Goal: Task Accomplishment & Management: Use online tool/utility

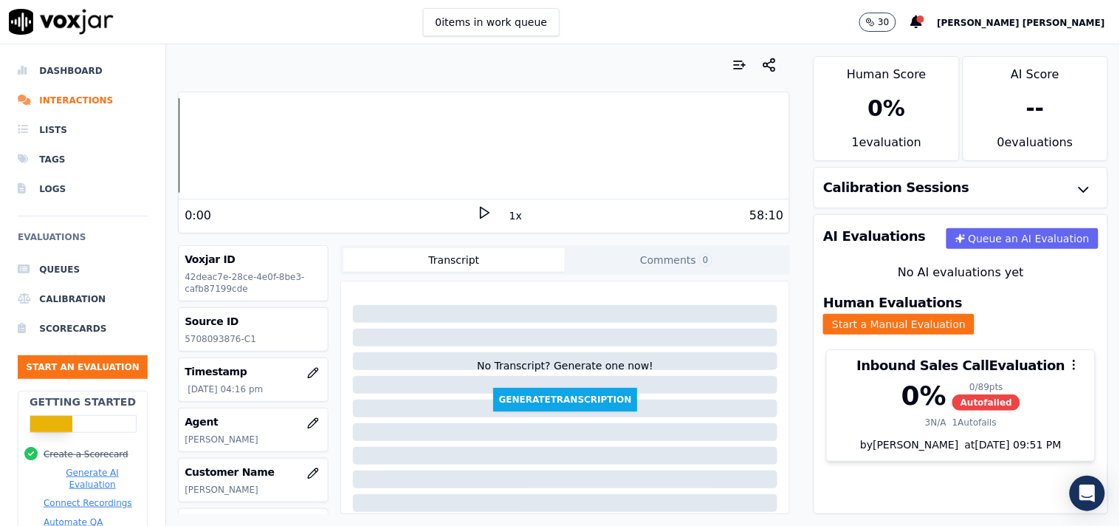
scroll to position [247, 0]
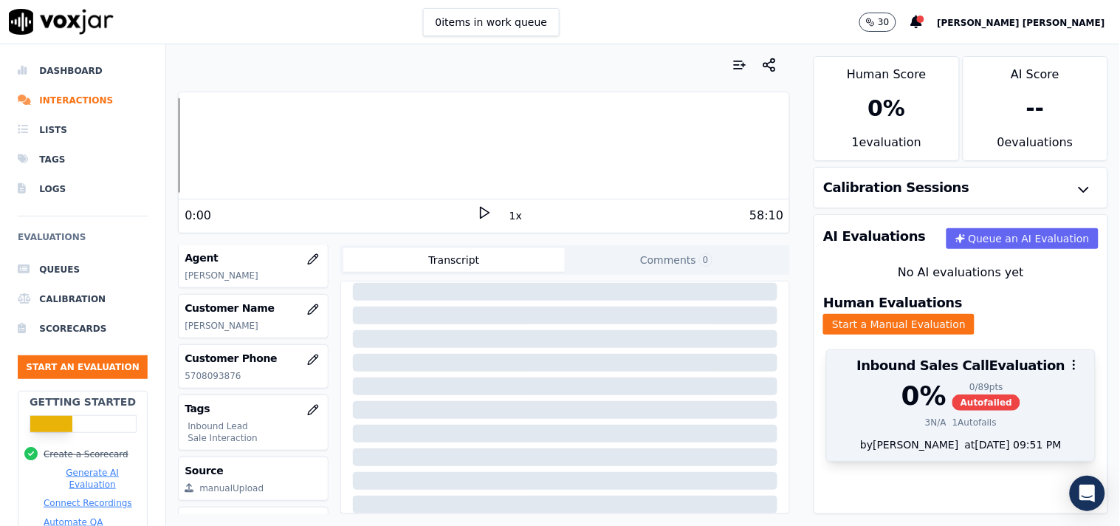
click at [997, 365] on div at bounding box center [961, 365] width 268 height 30
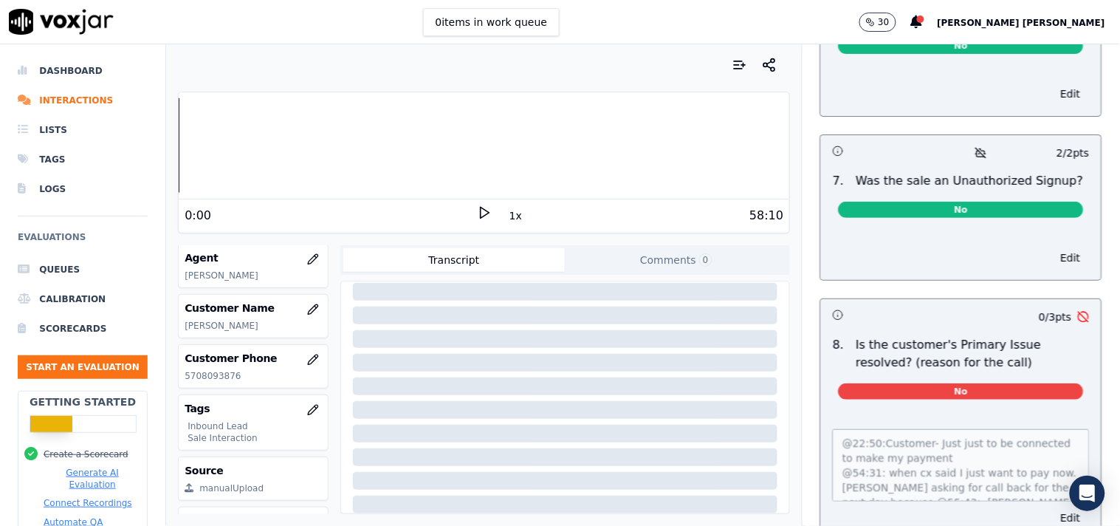
scroll to position [4505, 0]
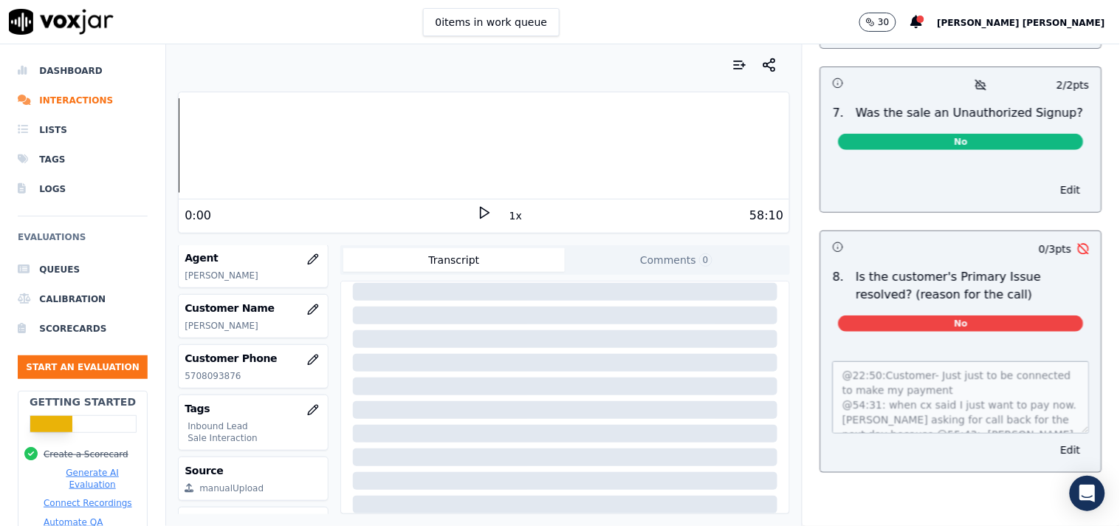
click at [987, 268] on p "Is the customer's Primary Issue resolved? (reason for the call)" at bounding box center [972, 285] width 233 height 35
click at [1052, 439] on button "Edit" at bounding box center [1071, 449] width 38 height 21
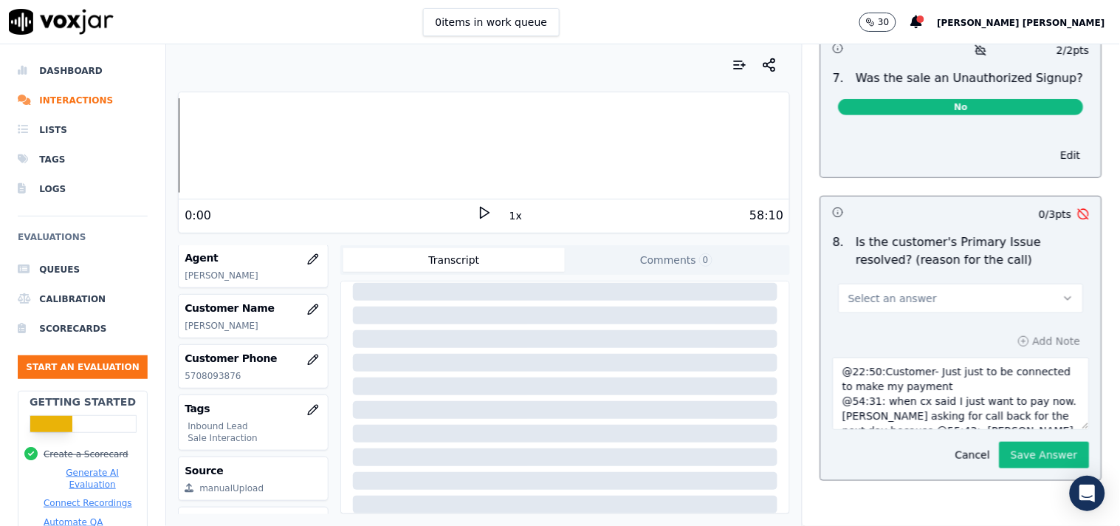
click at [1014, 299] on button "Select an answer" at bounding box center [961, 298] width 245 height 30
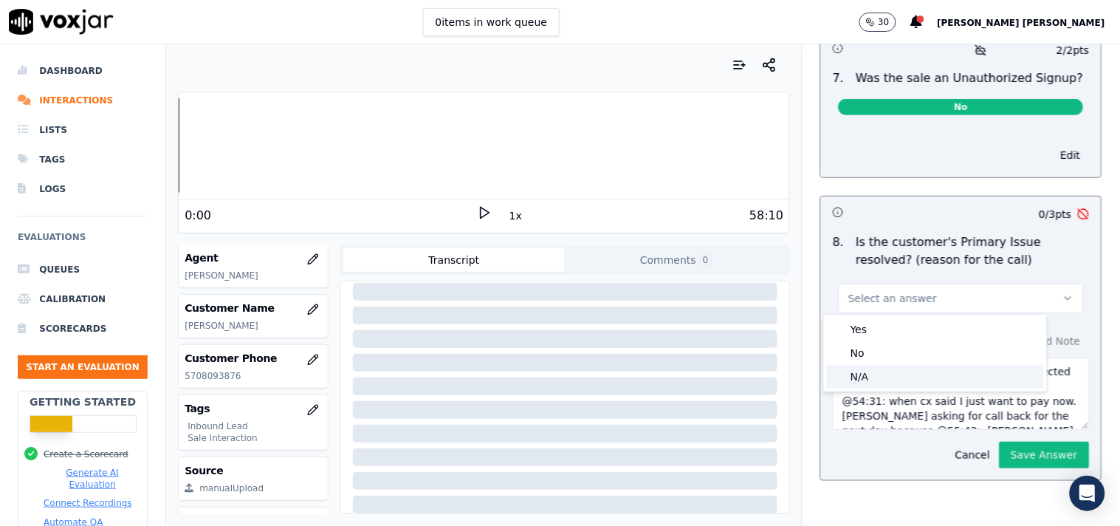
click at [912, 372] on div "N/A" at bounding box center [935, 377] width 217 height 24
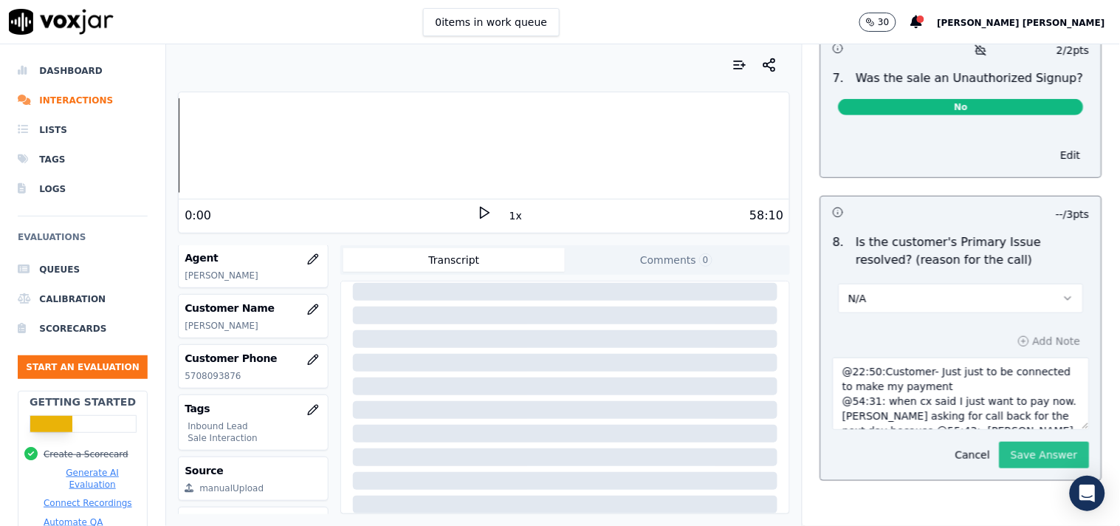
click at [1006, 451] on button "Save Answer" at bounding box center [1045, 454] width 90 height 27
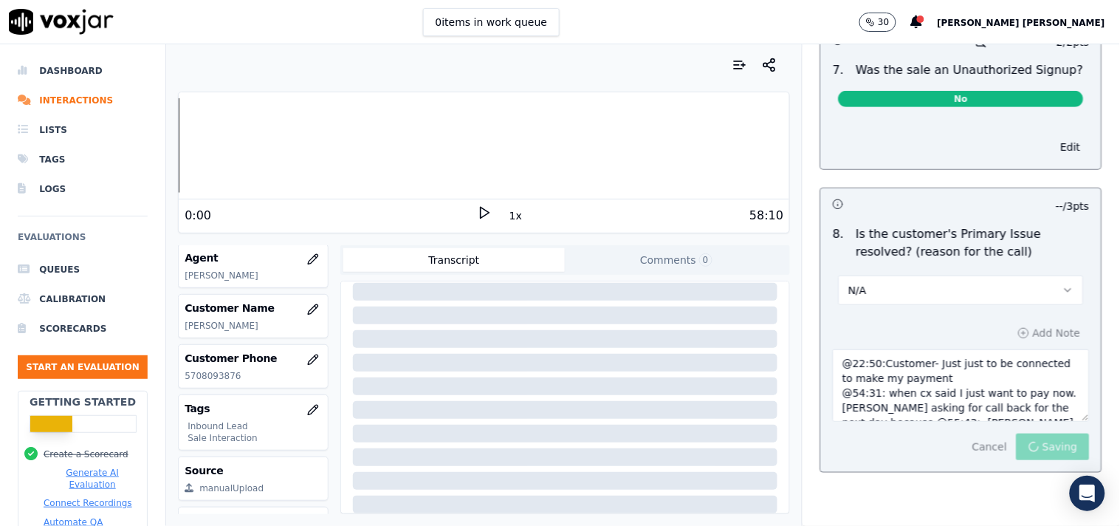
scroll to position [4548, 0]
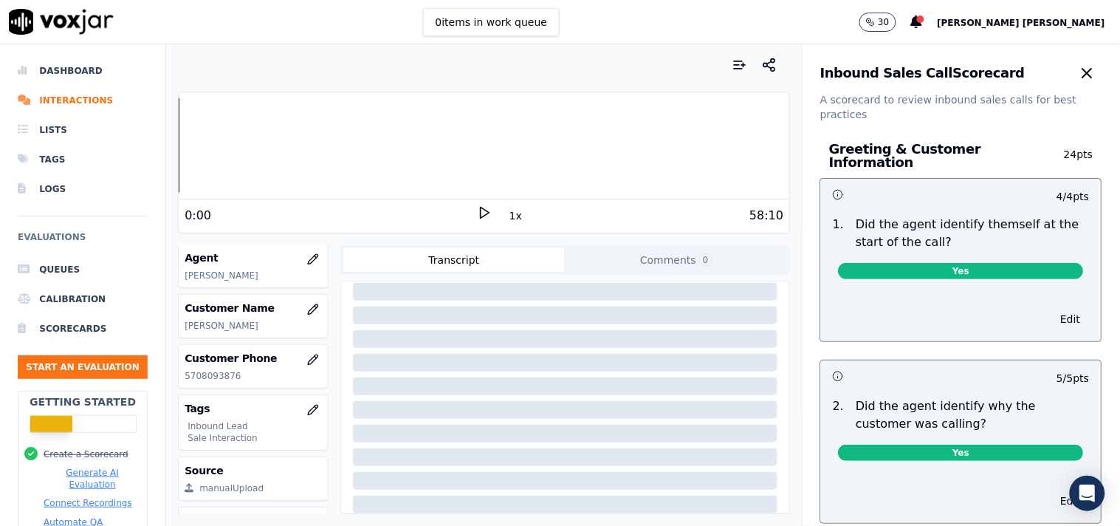
scroll to position [0, 0]
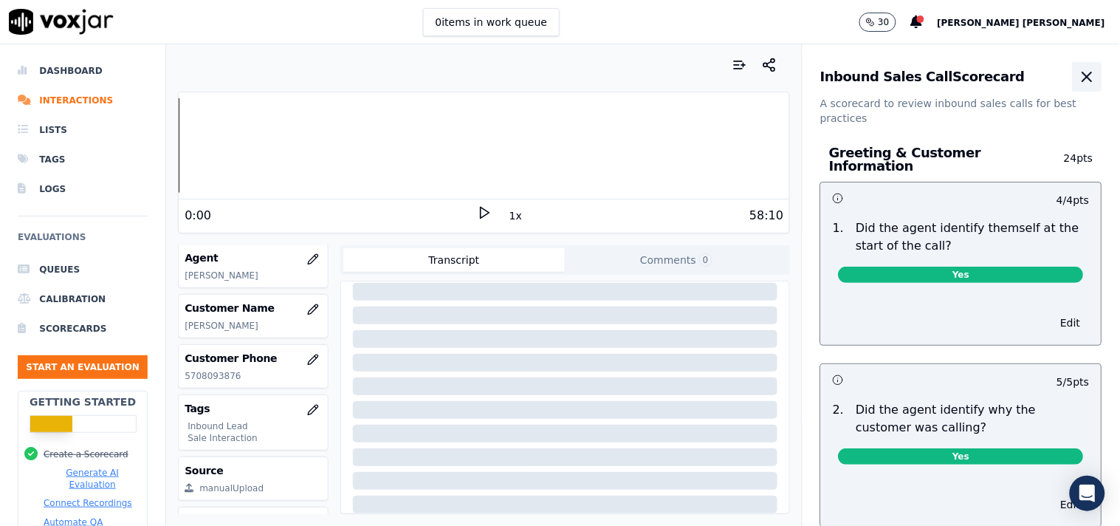
click at [1078, 68] on icon "button" at bounding box center [1087, 77] width 18 height 18
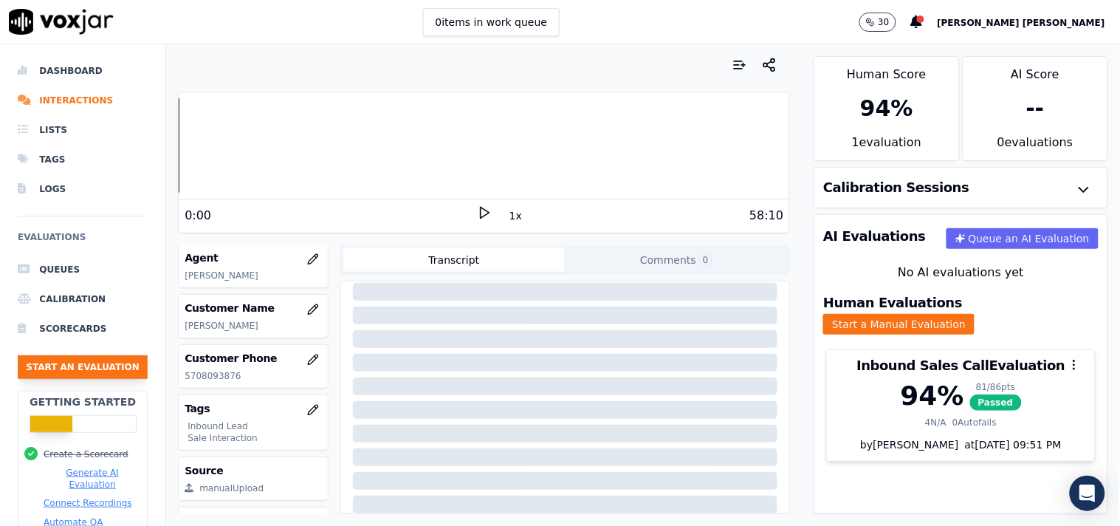
click at [64, 372] on button "Start an Evaluation" at bounding box center [83, 367] width 130 height 24
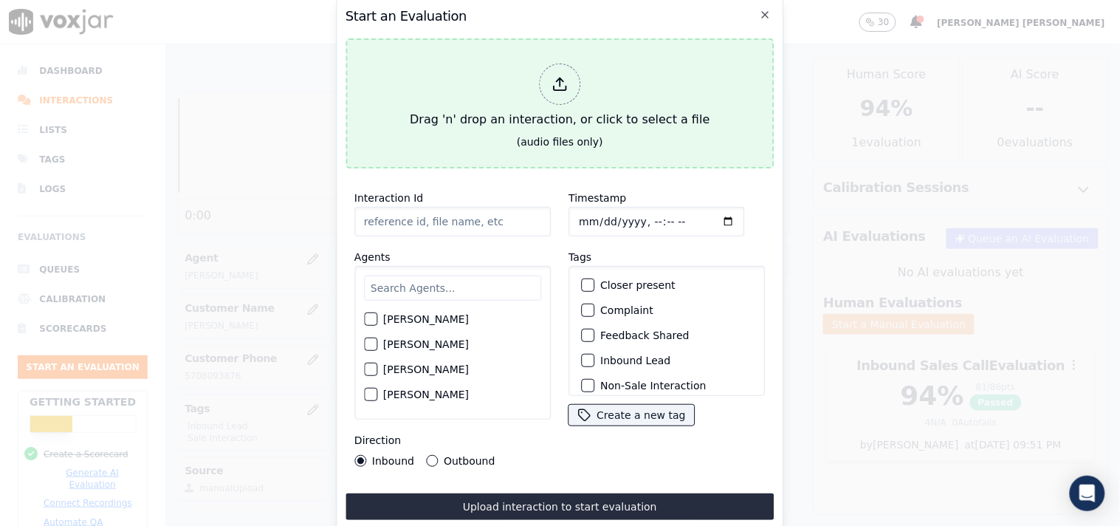
click at [550, 100] on div "Drag 'n' drop an interaction, or click to select a file" at bounding box center [560, 96] width 312 height 77
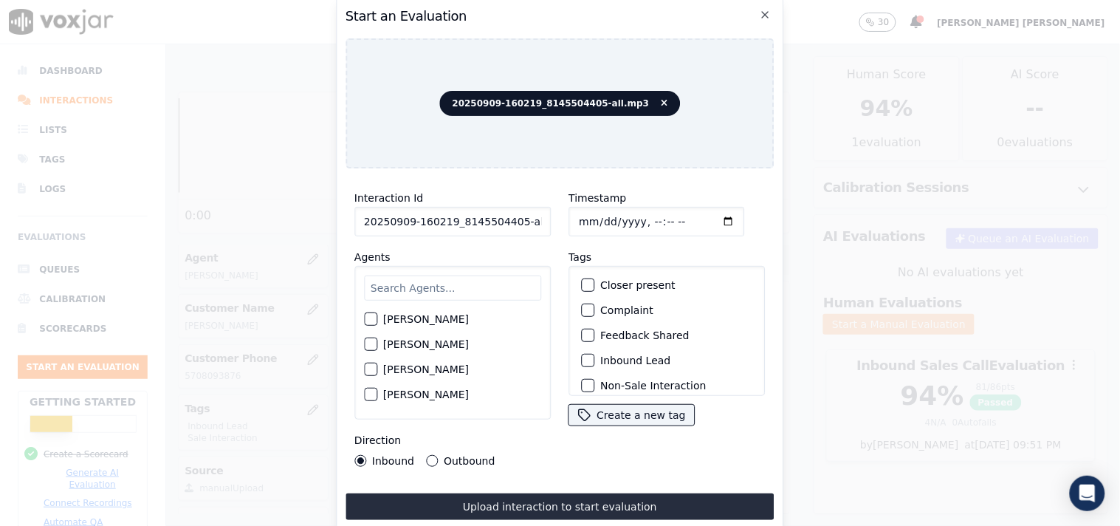
scroll to position [0, 8]
drag, startPoint x: 512, startPoint y: 219, endPoint x: 569, endPoint y: 219, distance: 57.6
click at [569, 219] on div "Interaction Id 20250909-160219_8145504405-all.mp3 Agents [PERSON_NAME] [PERSON_…" at bounding box center [559, 327] width 429 height 295
type input "20250909-160219_8145504405-C1"
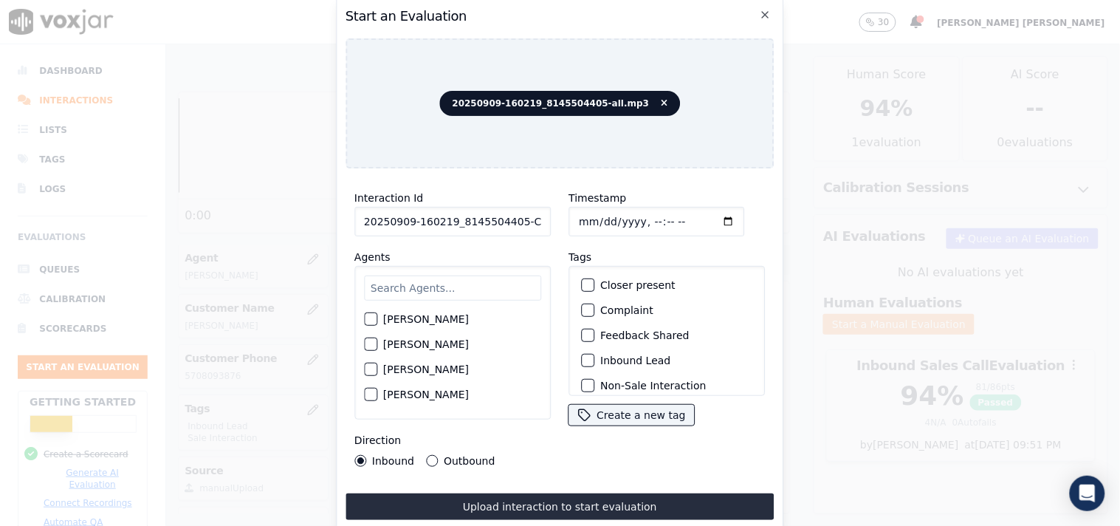
click at [412, 289] on input "text" at bounding box center [452, 287] width 177 height 25
type input "nic"
click at [411, 343] on label "[PERSON_NAME]" at bounding box center [426, 348] width 86 height 10
click at [377, 342] on button "[PERSON_NAME]" at bounding box center [370, 348] width 13 height 13
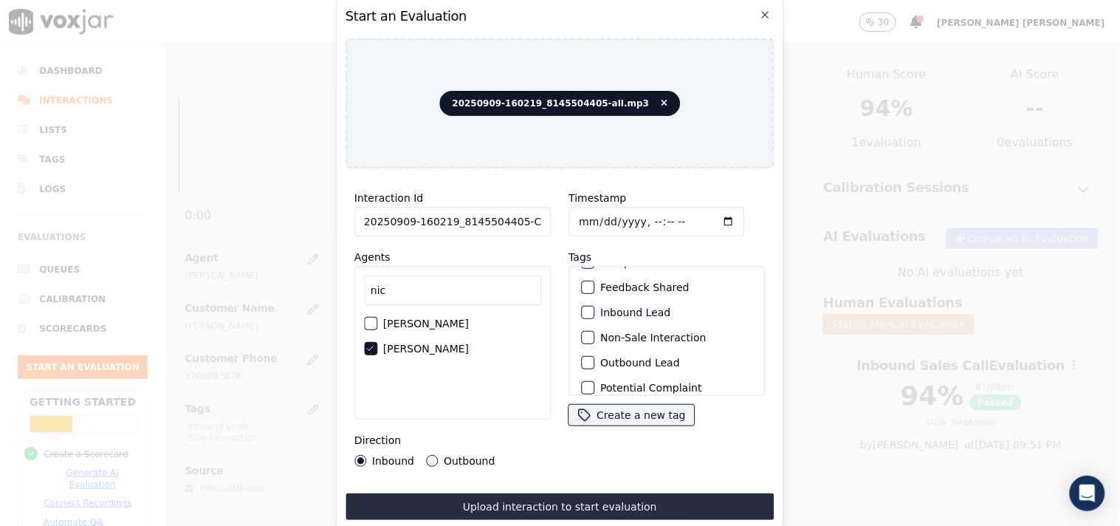
scroll to position [82, 0]
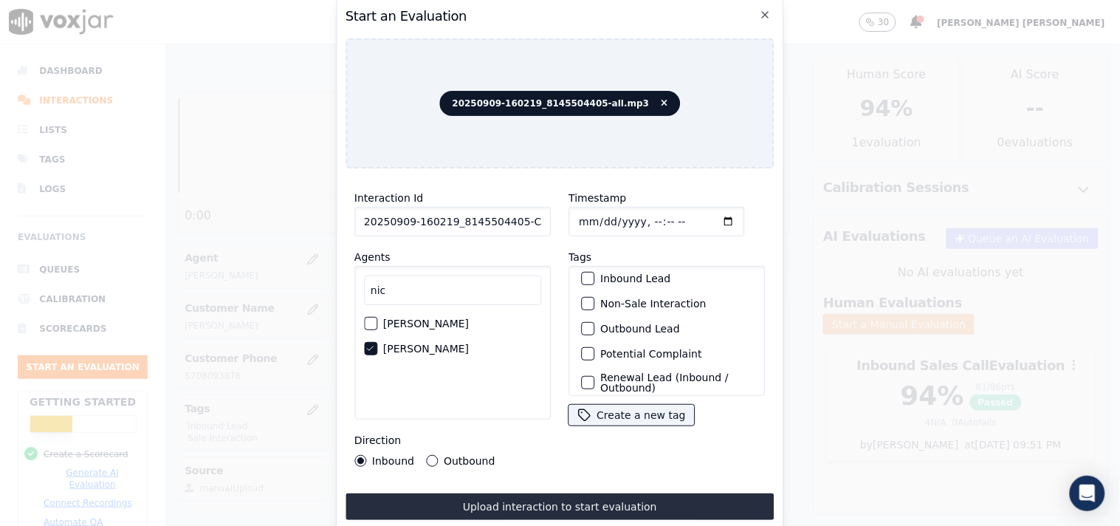
click at [617, 275] on label "Inbound Lead" at bounding box center [635, 278] width 70 height 10
click at [594, 275] on button "Inbound Lead" at bounding box center [587, 278] width 13 height 13
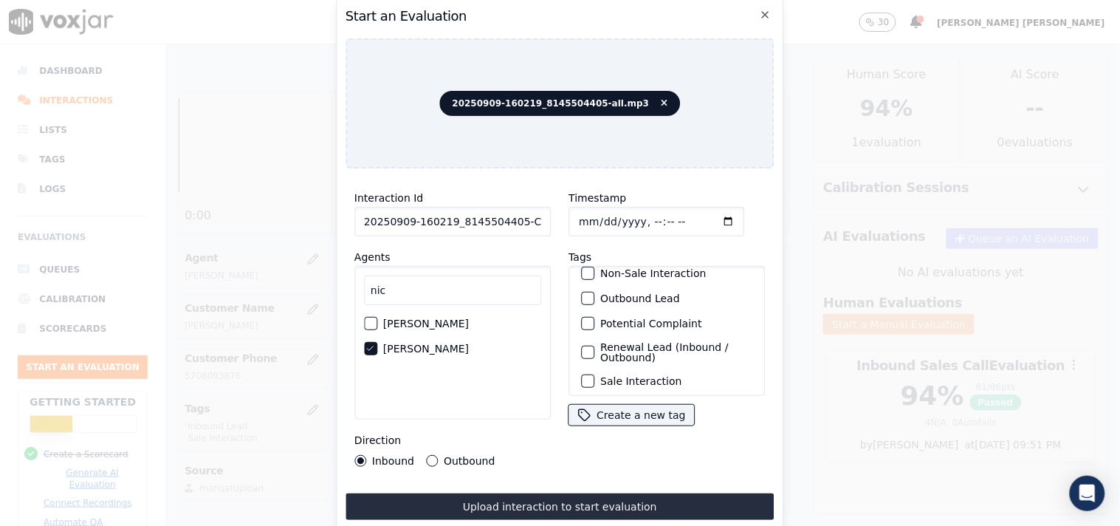
scroll to position [130, 0]
click at [621, 371] on label "Sale Interaction" at bounding box center [640, 376] width 81 height 10
click at [594, 370] on button "Sale Interaction" at bounding box center [587, 376] width 13 height 13
click at [576, 215] on input "Timestamp" at bounding box center [656, 222] width 176 height 30
type input "[DATE]T17:32"
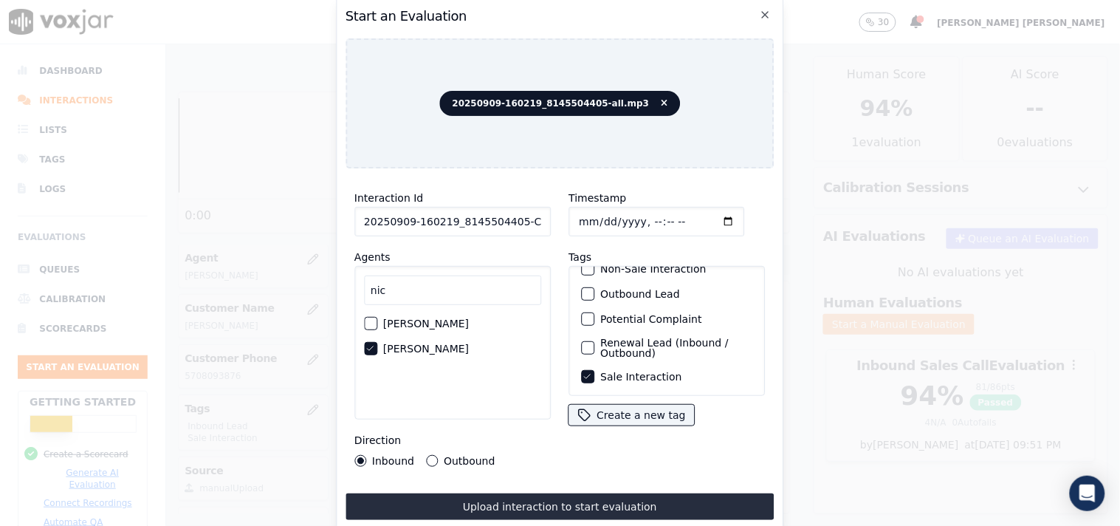
click at [520, 409] on div "nic [PERSON_NAME] [PERSON_NAME]" at bounding box center [452, 343] width 196 height 154
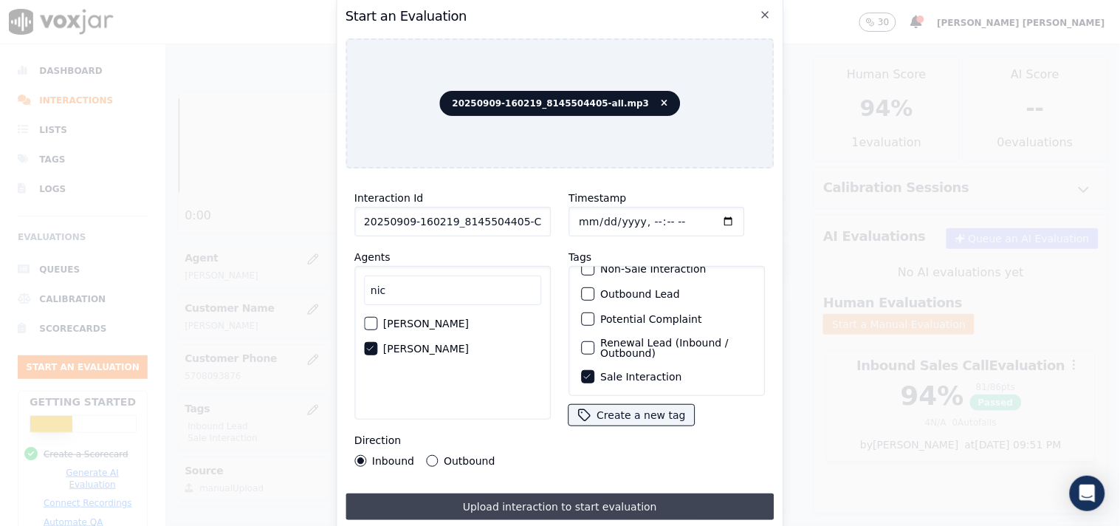
click at [527, 493] on button "Upload interaction to start evaluation" at bounding box center [559, 506] width 429 height 27
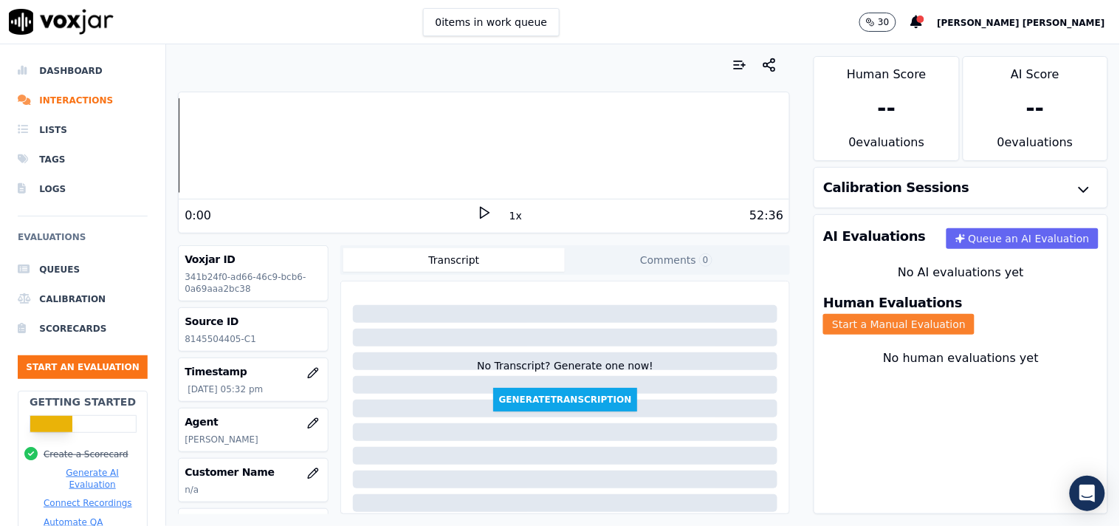
click at [974, 319] on button "Start a Manual Evaluation" at bounding box center [898, 324] width 151 height 21
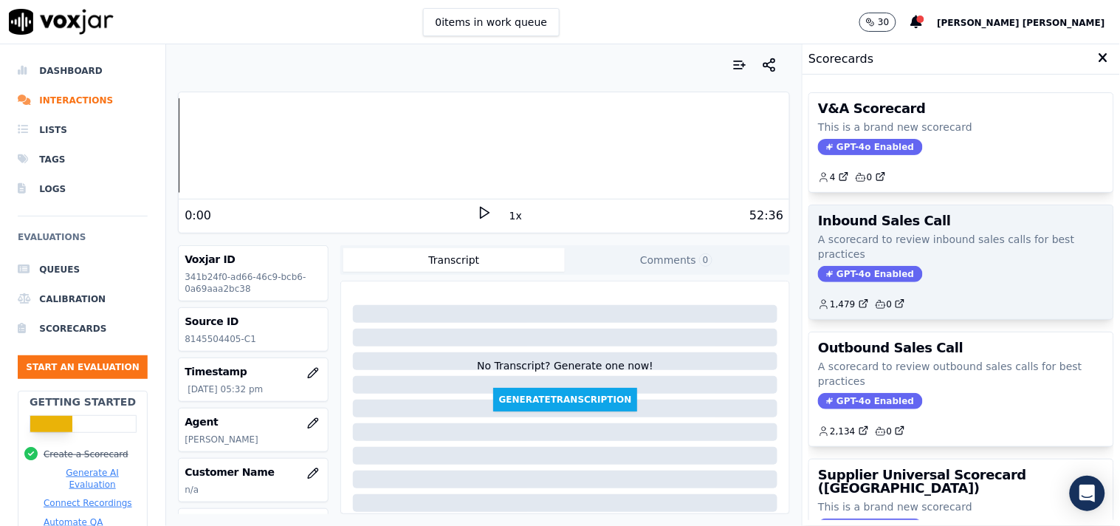
click at [847, 270] on span "GPT-4o Enabled" at bounding box center [870, 274] width 104 height 16
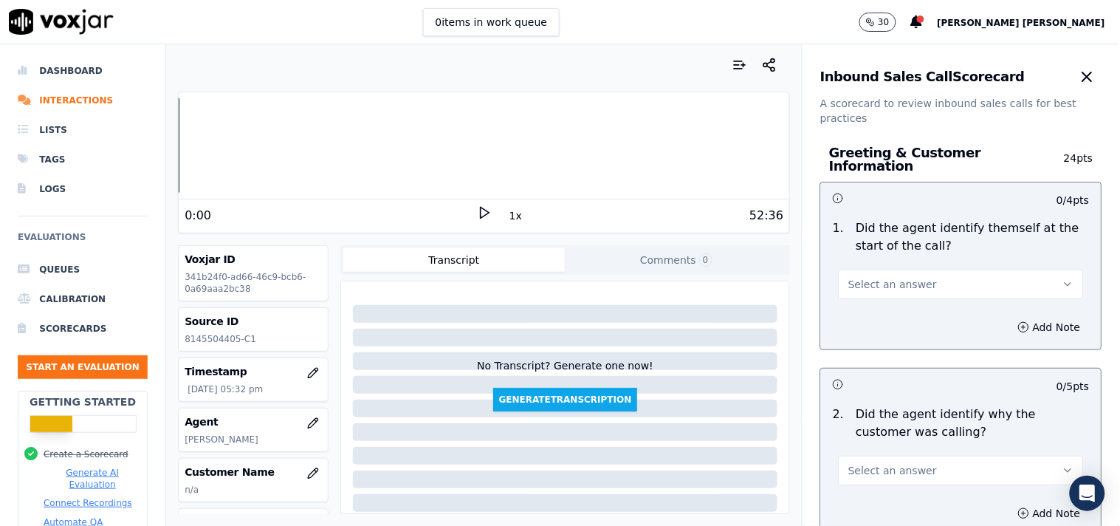
click at [939, 275] on button "Select an answer" at bounding box center [961, 284] width 245 height 30
click at [892, 300] on div "Yes" at bounding box center [935, 310] width 217 height 24
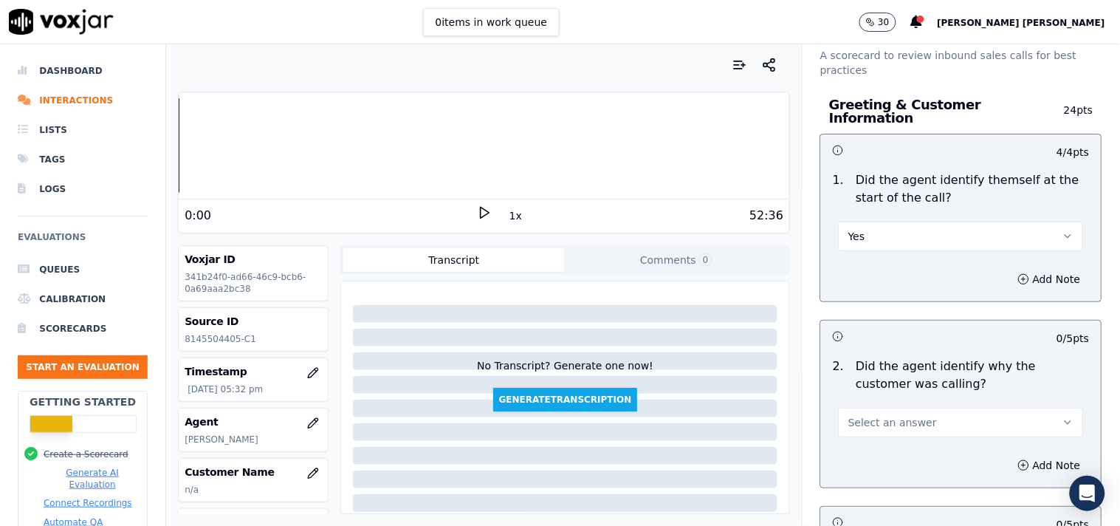
scroll to position [82, 0]
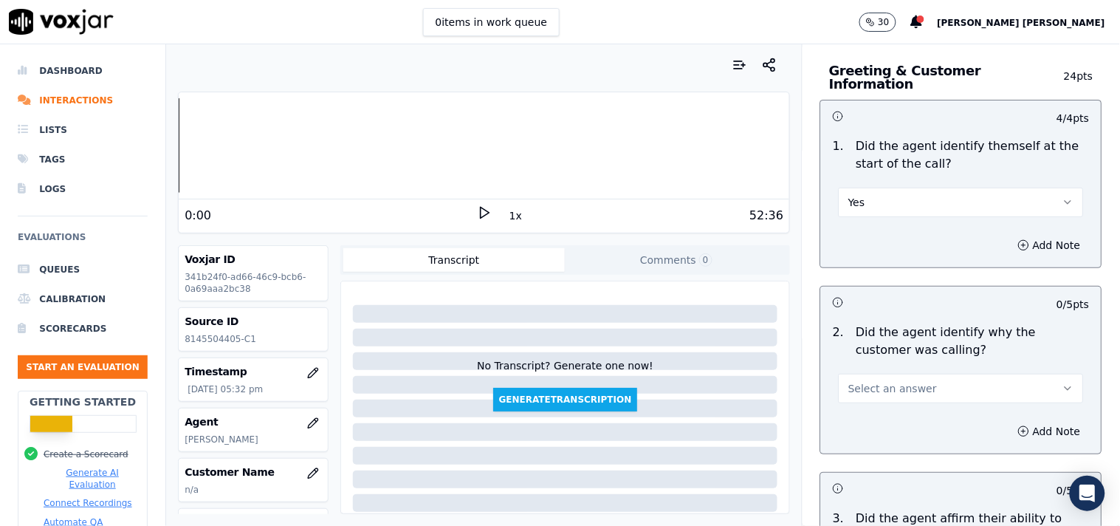
click at [917, 378] on button "Select an answer" at bounding box center [961, 389] width 245 height 30
click at [886, 414] on div "Yes" at bounding box center [935, 414] width 217 height 24
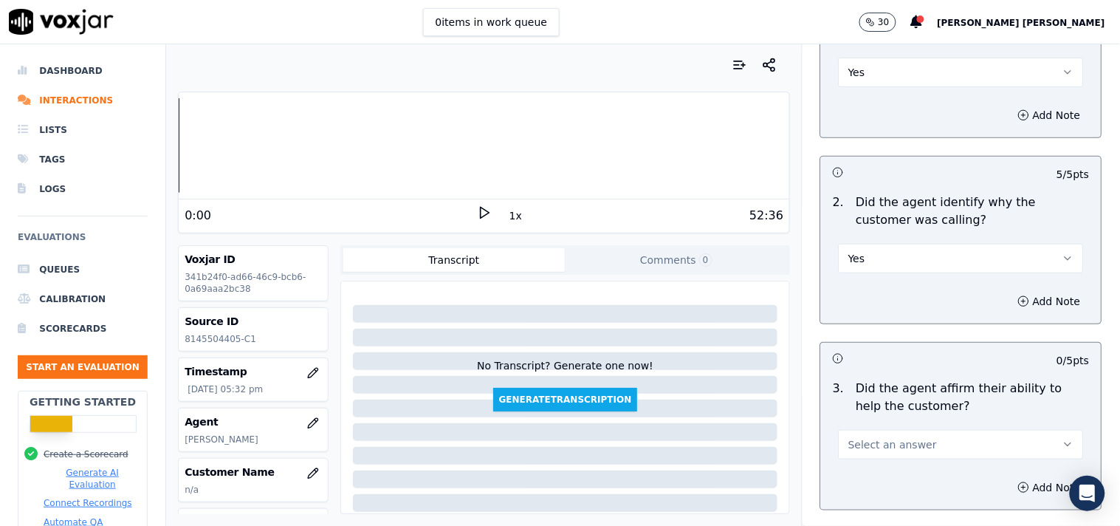
scroll to position [246, 0]
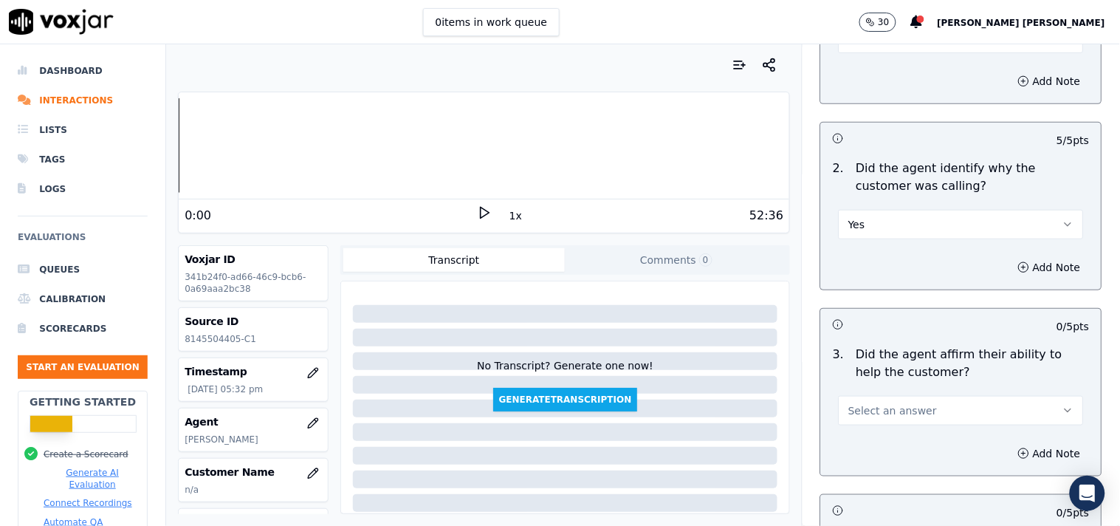
click at [918, 396] on button "Select an answer" at bounding box center [961, 411] width 245 height 30
click at [901, 433] on div "Yes" at bounding box center [935, 436] width 217 height 24
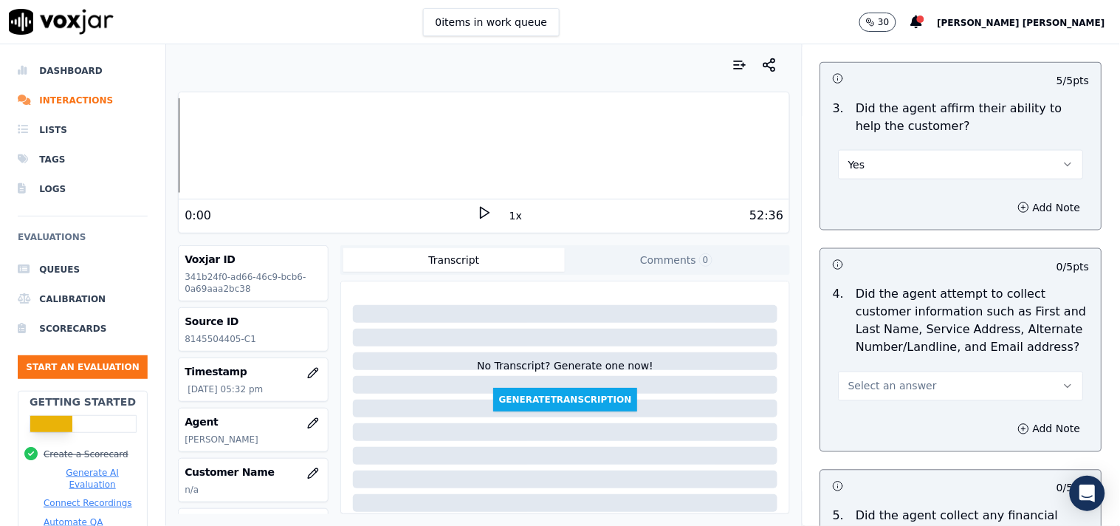
click at [910, 377] on button "Select an answer" at bounding box center [961, 386] width 245 height 30
click at [901, 411] on div "Yes" at bounding box center [935, 412] width 217 height 24
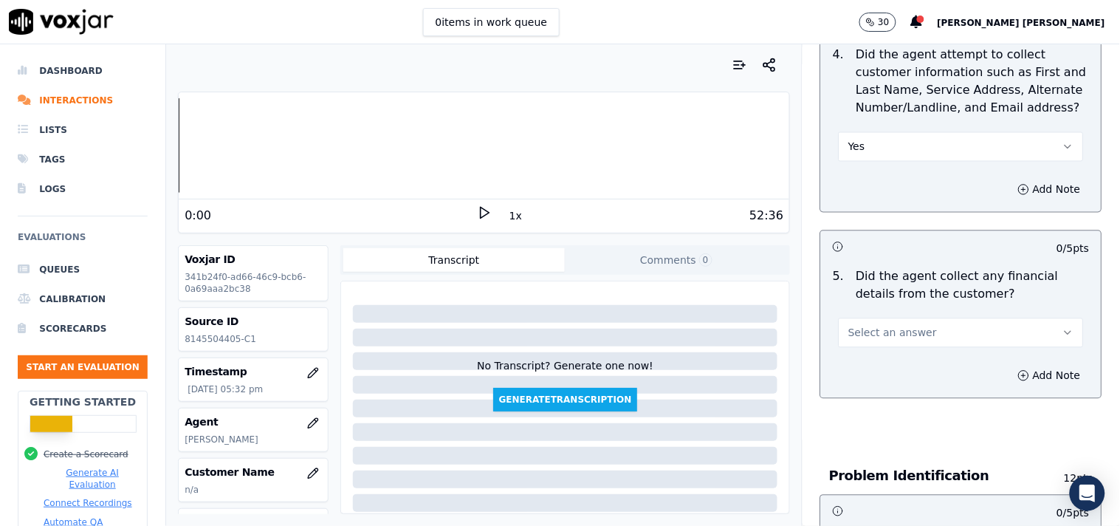
scroll to position [738, 0]
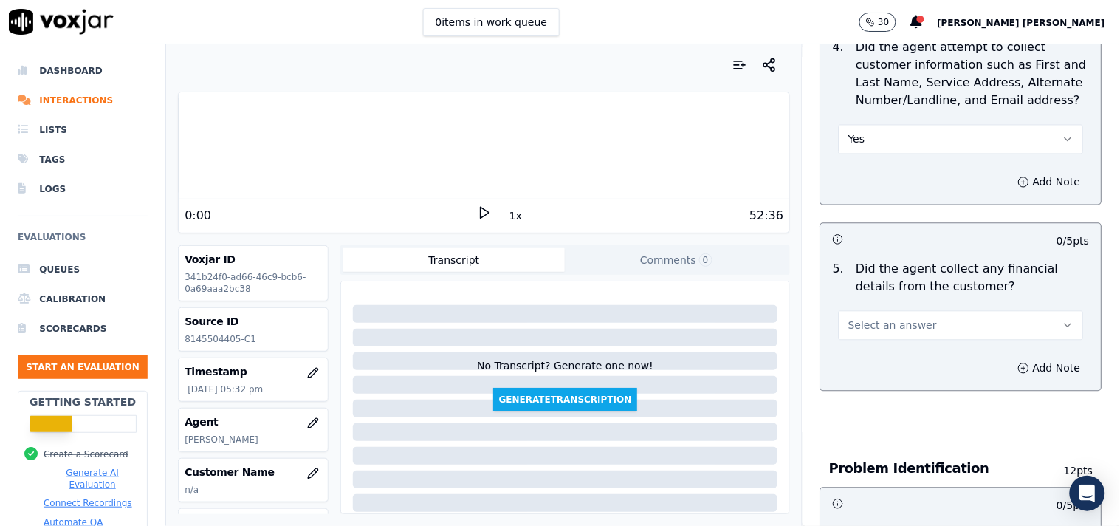
click at [927, 320] on button "Select an answer" at bounding box center [961, 326] width 245 height 30
click at [904, 378] on div "No" at bounding box center [935, 376] width 217 height 24
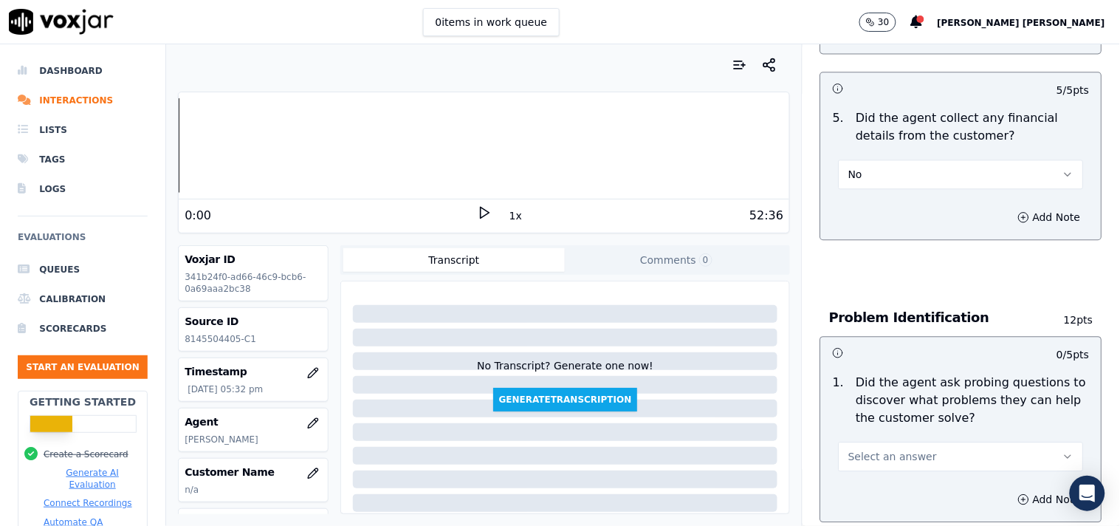
scroll to position [902, 0]
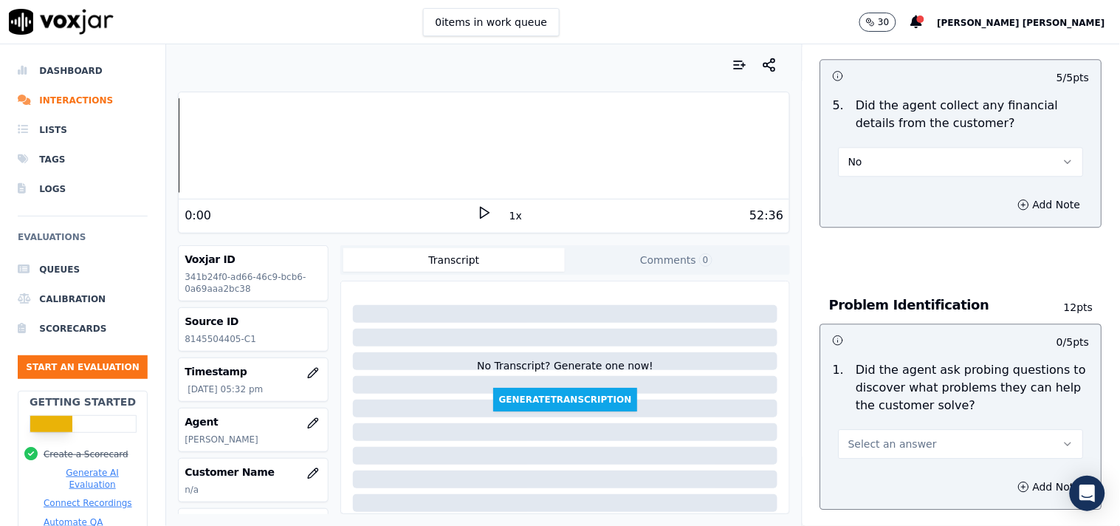
click at [876, 429] on button "Select an answer" at bounding box center [961, 444] width 245 height 30
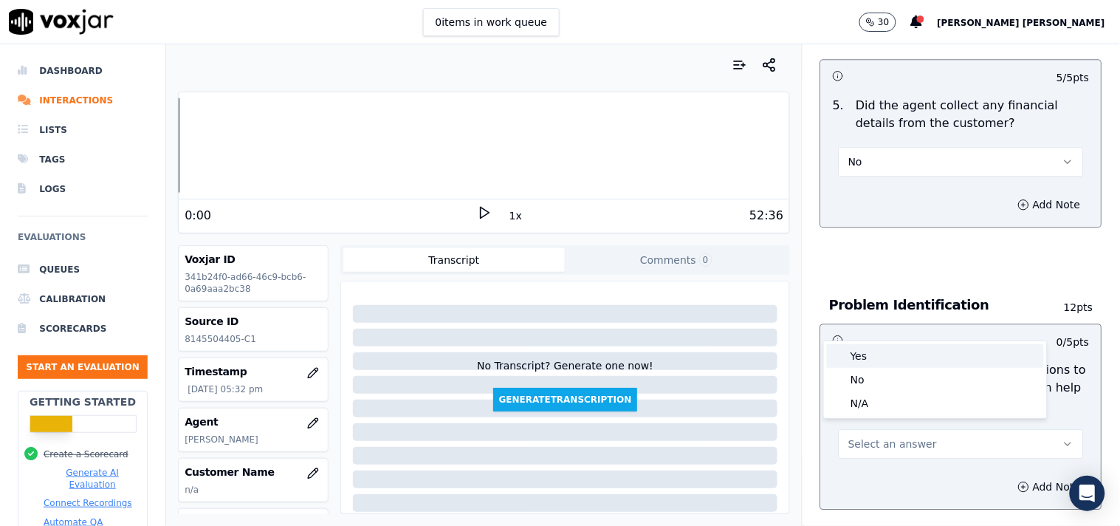
click at [893, 344] on div "Yes" at bounding box center [935, 356] width 217 height 24
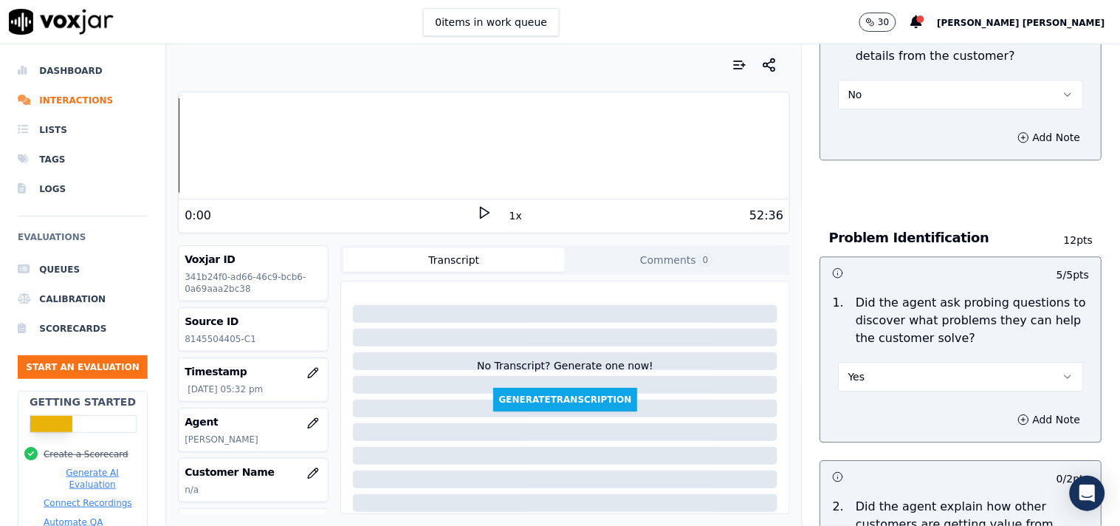
scroll to position [1148, 0]
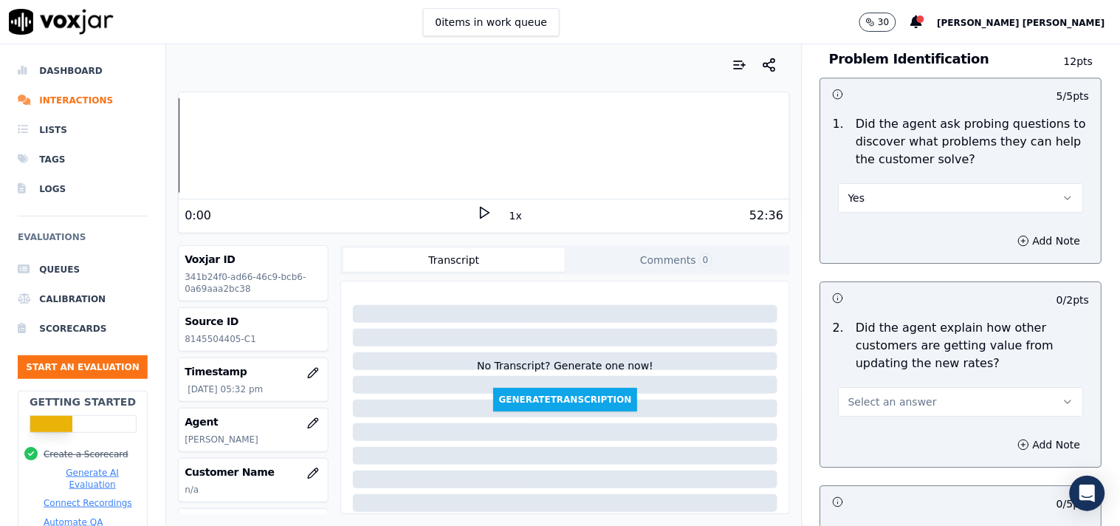
click at [918, 395] on button "Select an answer" at bounding box center [961, 402] width 245 height 30
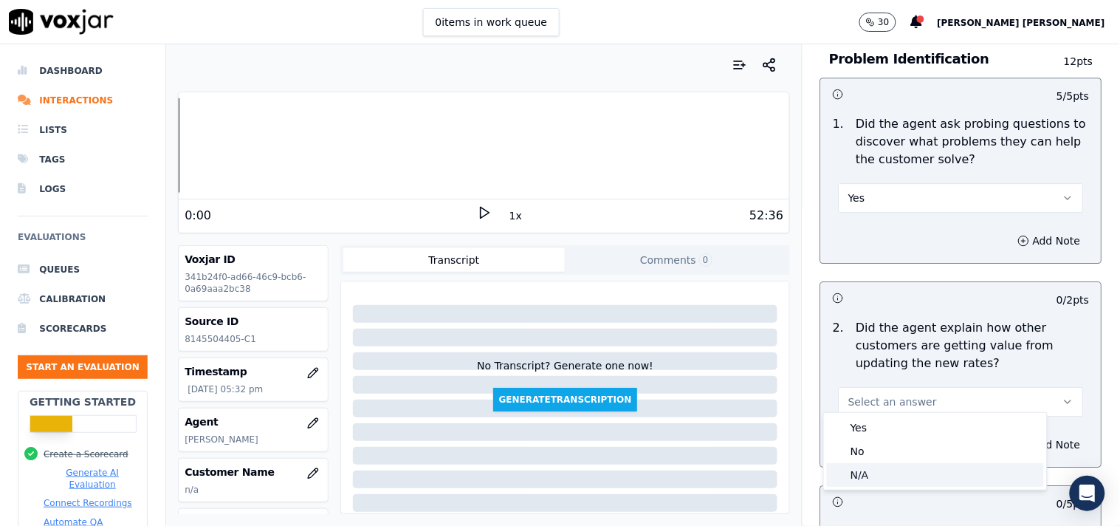
click at [865, 470] on div "N/A" at bounding box center [935, 475] width 217 height 24
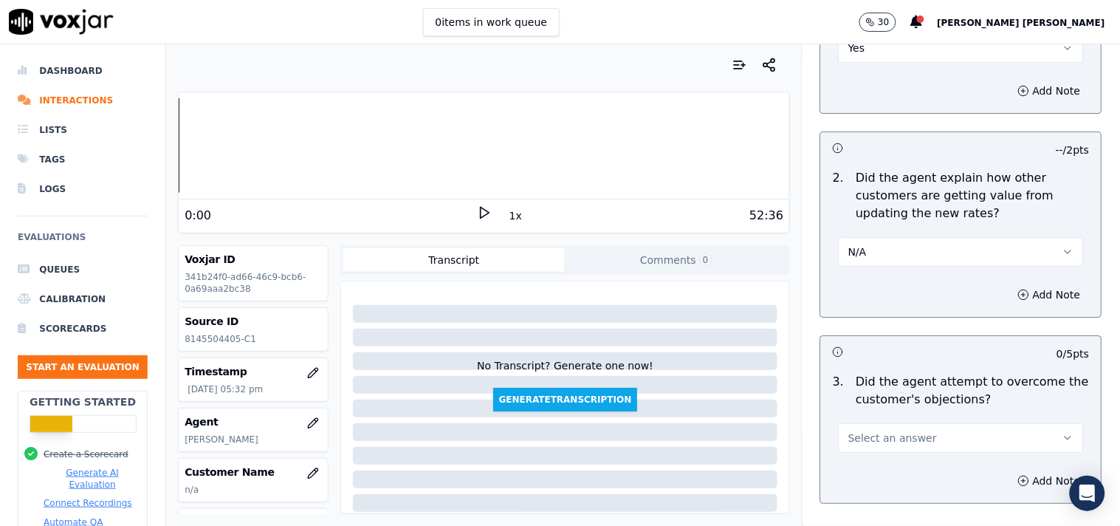
scroll to position [1312, 0]
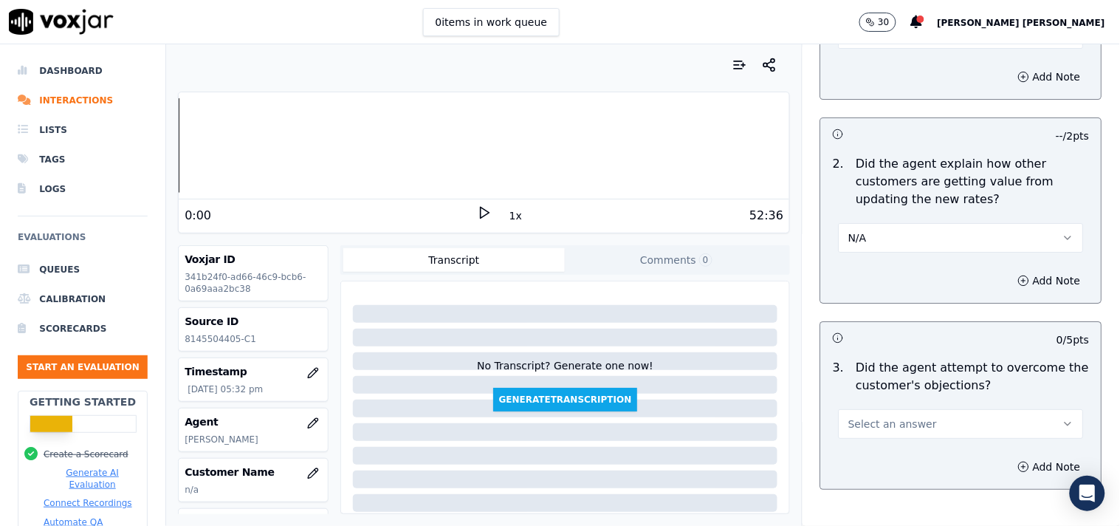
click at [890, 416] on span "Select an answer" at bounding box center [892, 423] width 89 height 15
click at [878, 467] on div "No" at bounding box center [935, 473] width 217 height 24
click at [1028, 456] on button "Add Note" at bounding box center [1049, 466] width 80 height 21
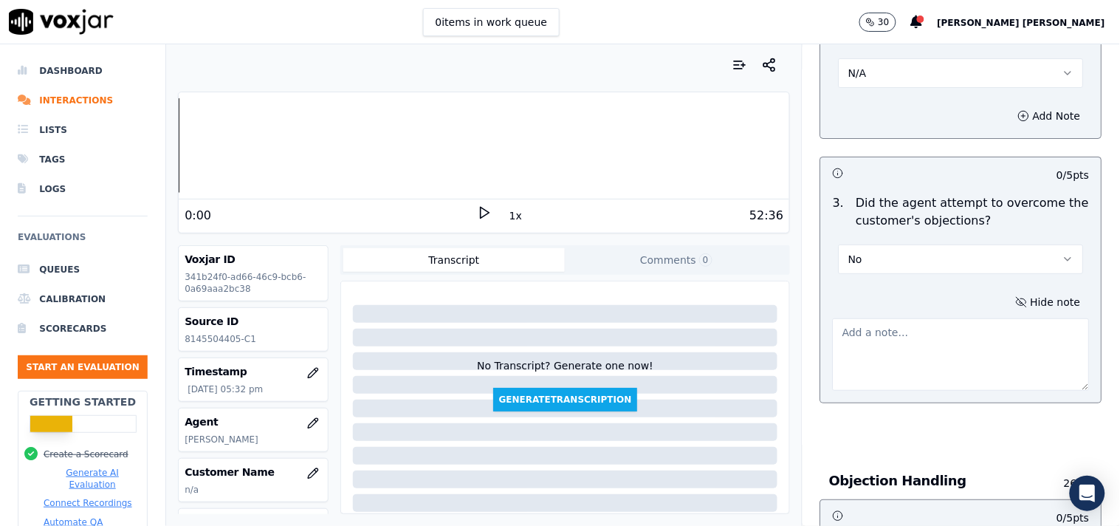
click at [887, 332] on textarea at bounding box center [961, 354] width 257 height 72
paste textarea "Customer asked the question @31:49- How often do I have to change suppliers or …"
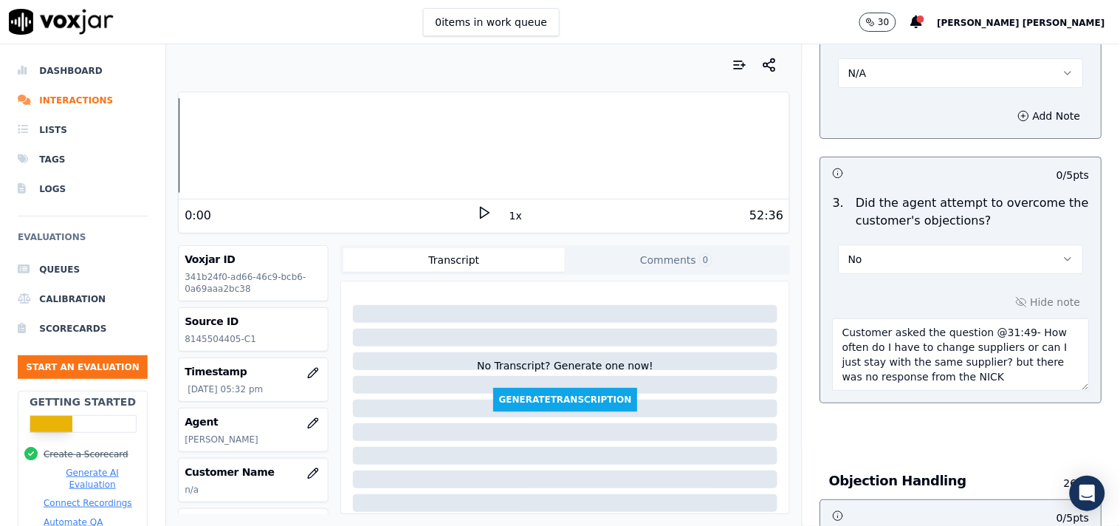
click at [833, 323] on textarea "Customer asked the question @31:49- How often do I have to change suppliers or …" at bounding box center [961, 354] width 257 height 72
paste textarea "call id-20250909-160219"
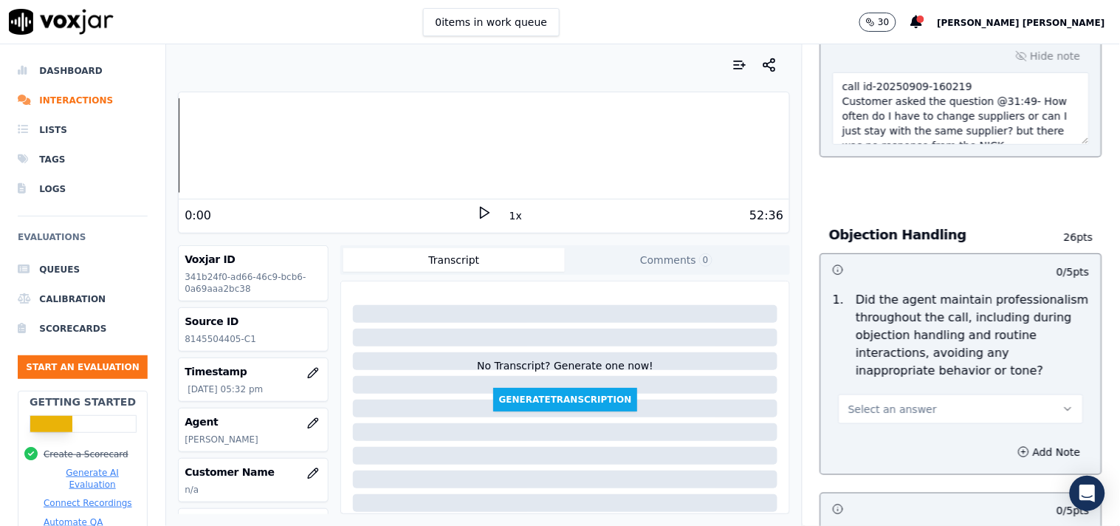
scroll to position [1968, 0]
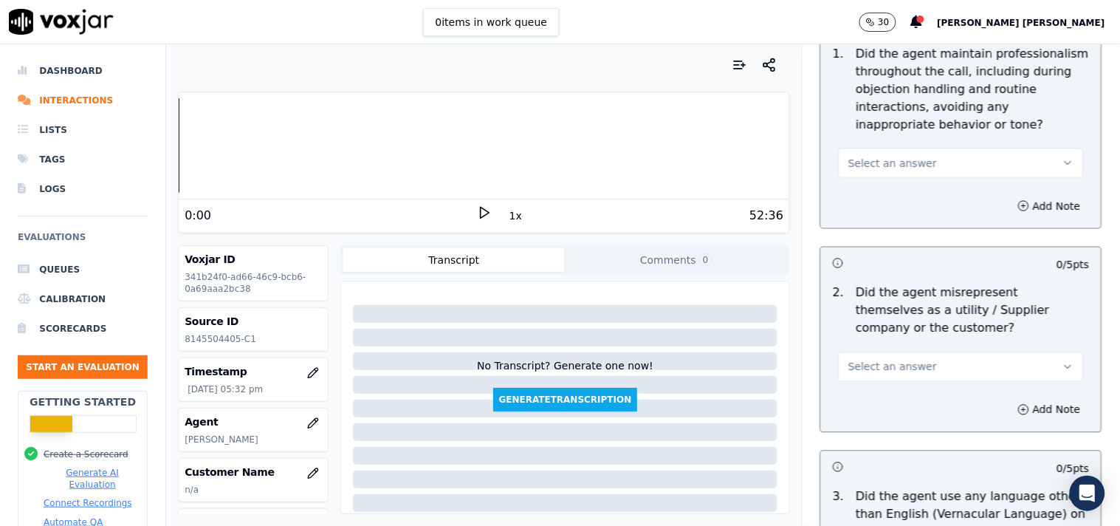
type textarea "call id-20250909-160219 Customer asked the question @31:49- How often do I have…"
click at [909, 148] on button "Select an answer" at bounding box center [961, 163] width 245 height 30
click at [895, 188] on div "Yes" at bounding box center [935, 190] width 217 height 24
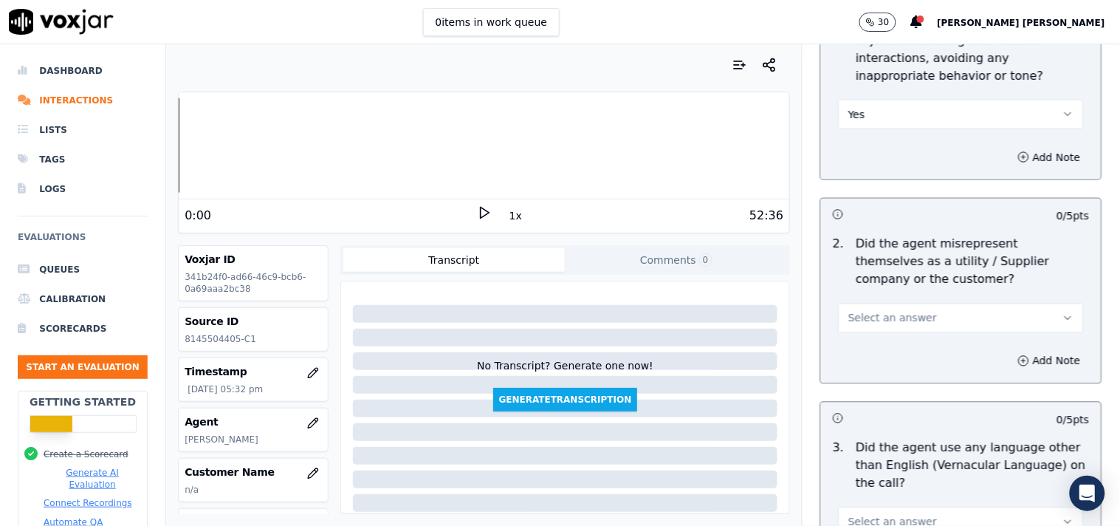
scroll to position [2050, 0]
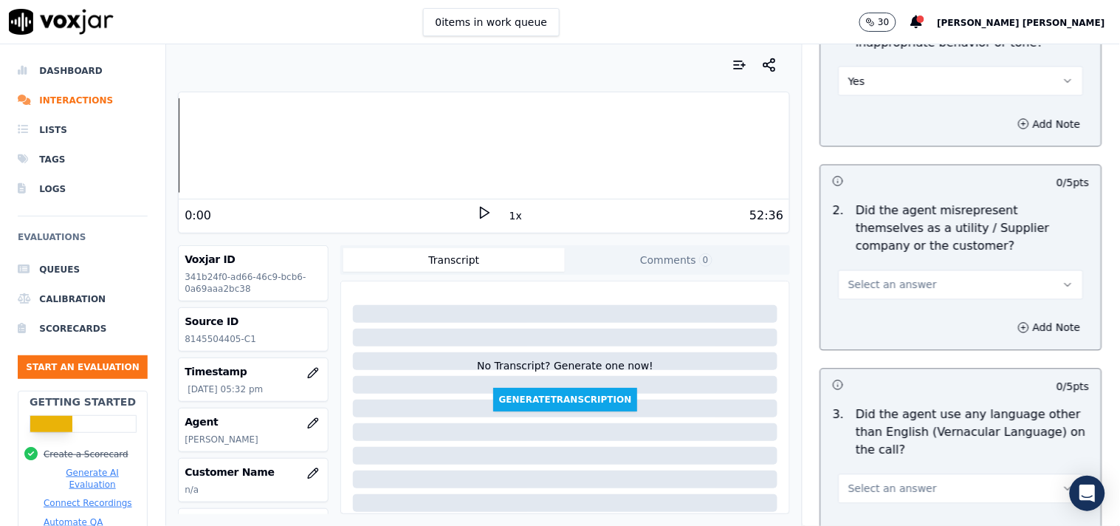
click at [875, 278] on span "Select an answer" at bounding box center [892, 285] width 89 height 15
click at [866, 330] on div "No" at bounding box center [935, 335] width 217 height 24
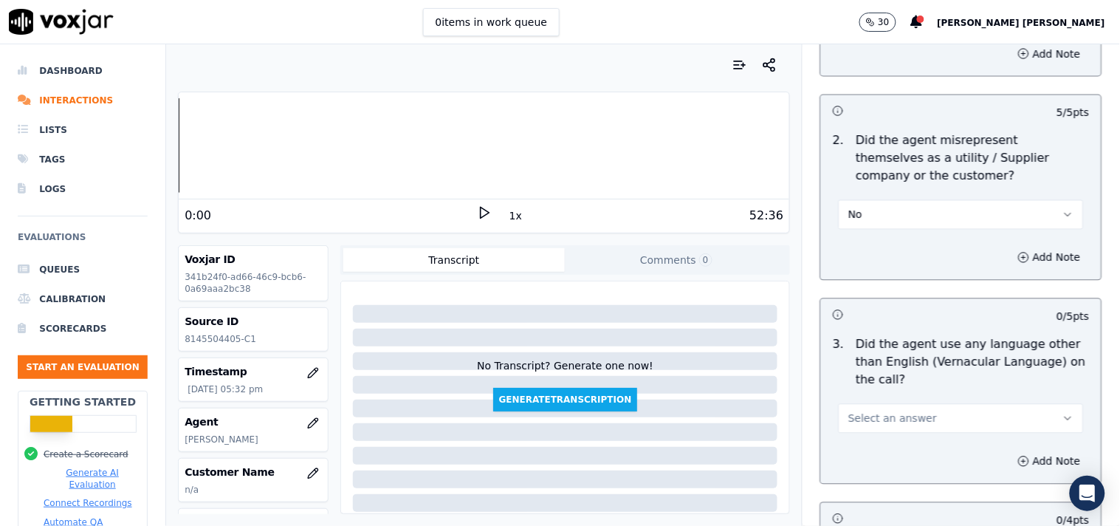
scroll to position [2215, 0]
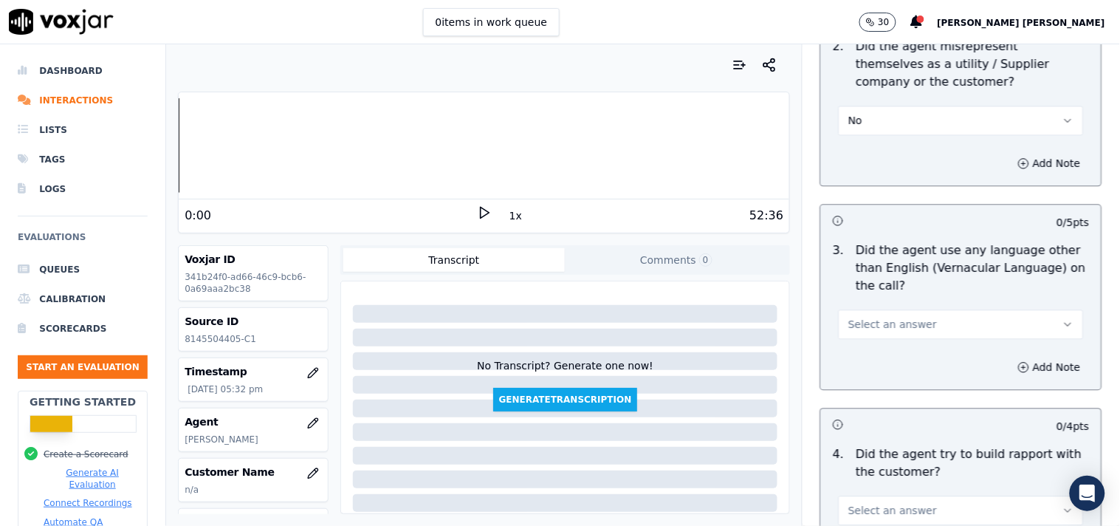
click at [895, 317] on span "Select an answer" at bounding box center [892, 324] width 89 height 15
click at [888, 371] on div "No" at bounding box center [935, 374] width 217 height 24
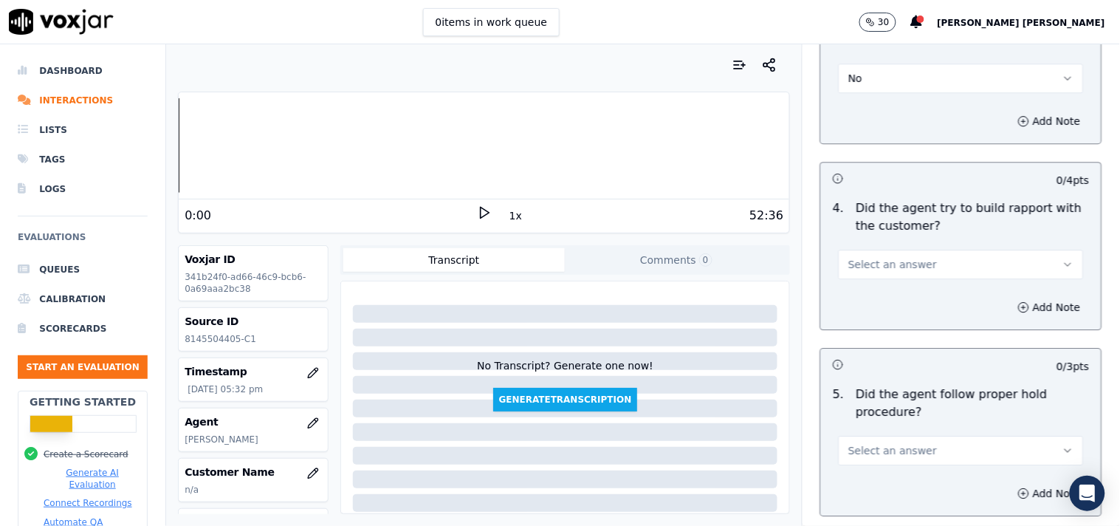
click at [895, 273] on div "4 . Did the agent try to build rapport with the customer? Select an answer" at bounding box center [961, 239] width 281 height 92
click at [901, 266] on button "Select an answer" at bounding box center [961, 265] width 245 height 30
click at [881, 342] on div "N/A" at bounding box center [935, 338] width 217 height 24
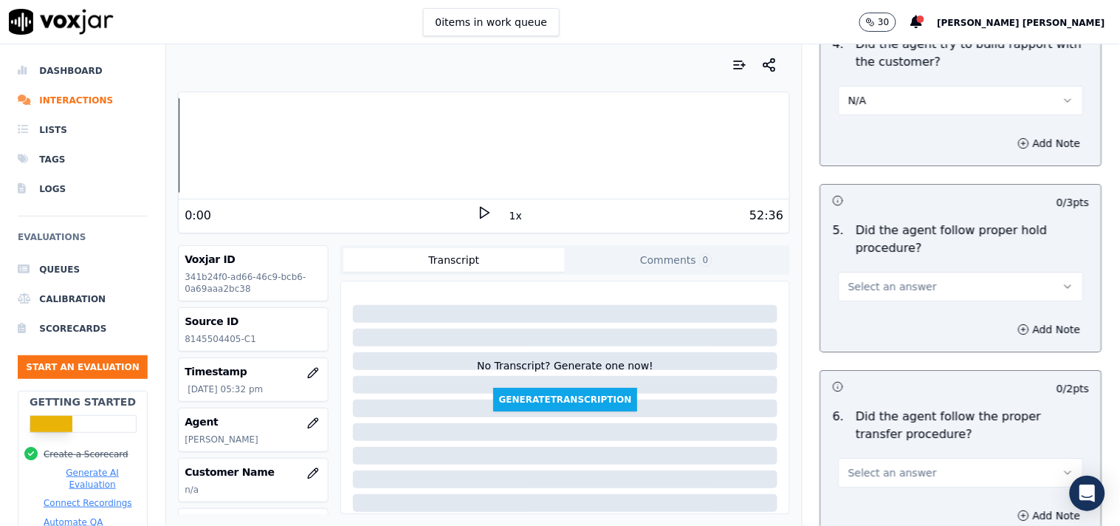
click at [916, 260] on div "Select an answer" at bounding box center [961, 279] width 269 height 44
click at [911, 279] on button "Select an answer" at bounding box center [961, 287] width 245 height 30
click at [898, 311] on div "Yes" at bounding box center [935, 313] width 217 height 24
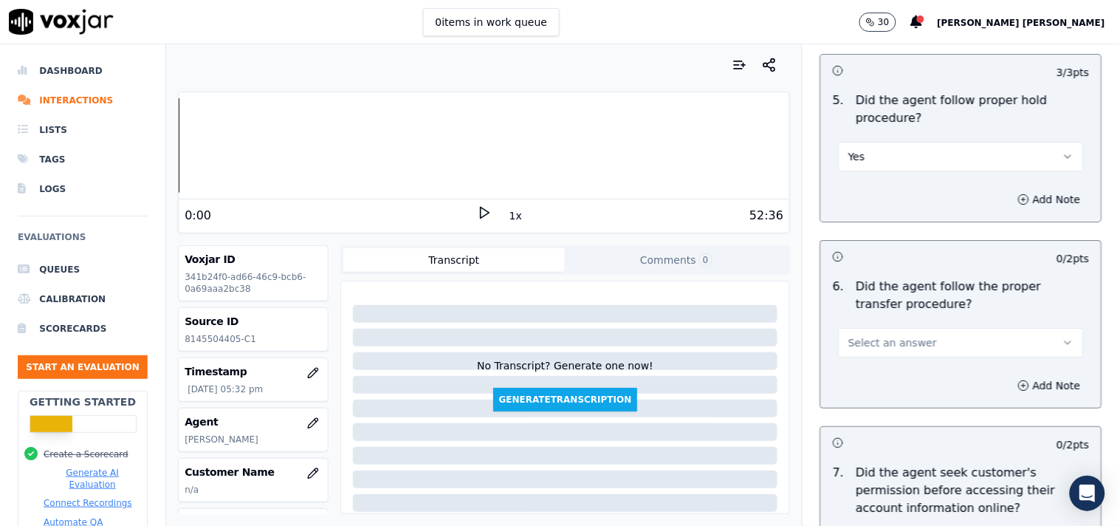
scroll to position [2788, 0]
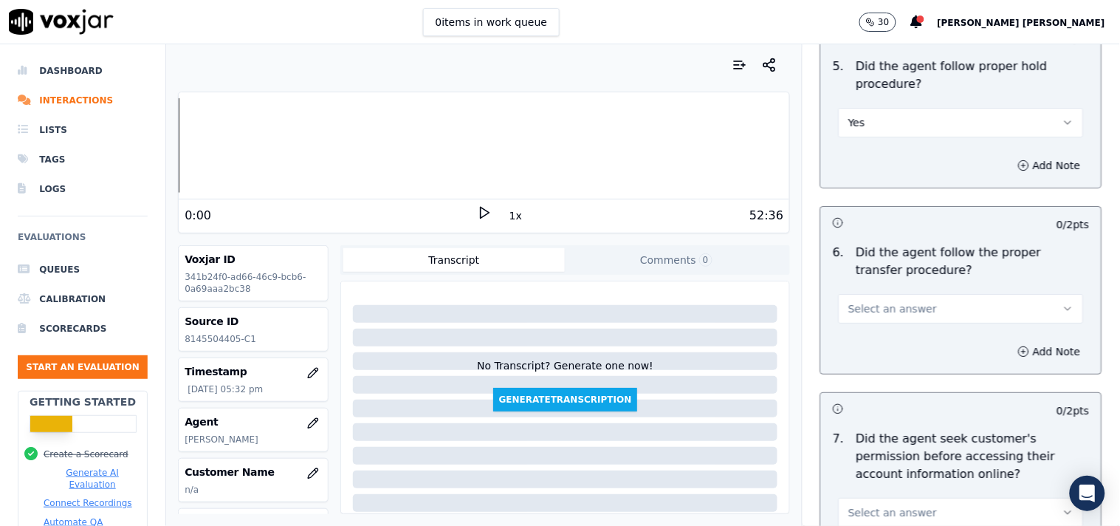
click at [902, 305] on span "Select an answer" at bounding box center [892, 308] width 89 height 15
click at [896, 331] on div "Yes" at bounding box center [935, 335] width 217 height 24
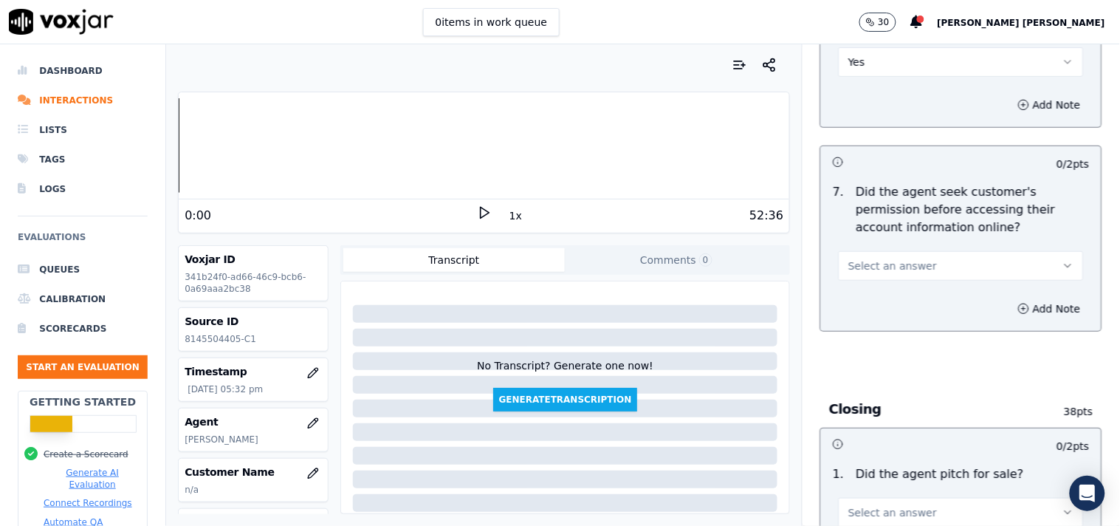
click at [901, 264] on span "Select an answer" at bounding box center [892, 265] width 89 height 15
click at [901, 293] on div "Yes" at bounding box center [935, 293] width 217 height 24
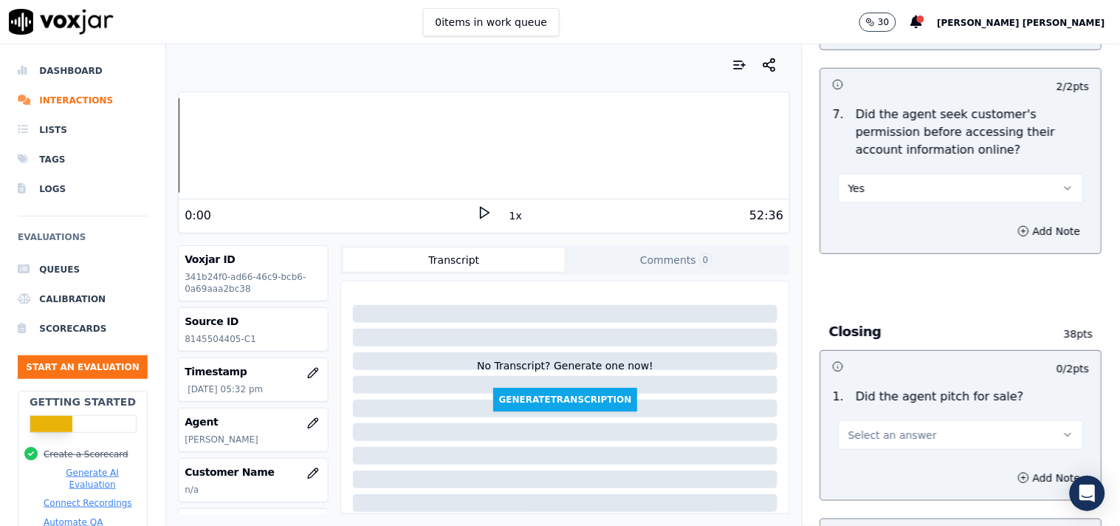
scroll to position [3199, 0]
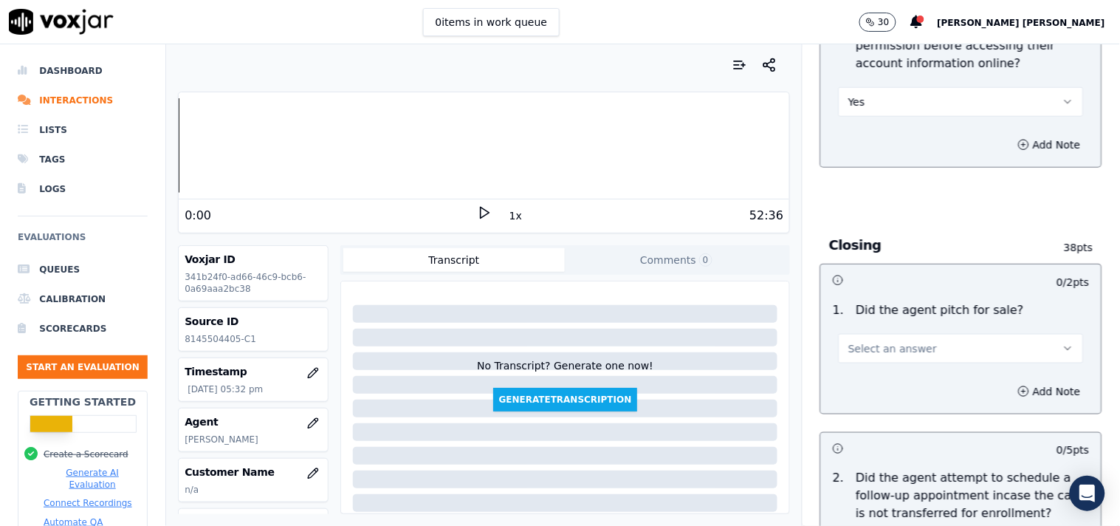
click at [883, 350] on button "Select an answer" at bounding box center [961, 349] width 245 height 30
click at [889, 386] on div "Yes" at bounding box center [935, 376] width 217 height 24
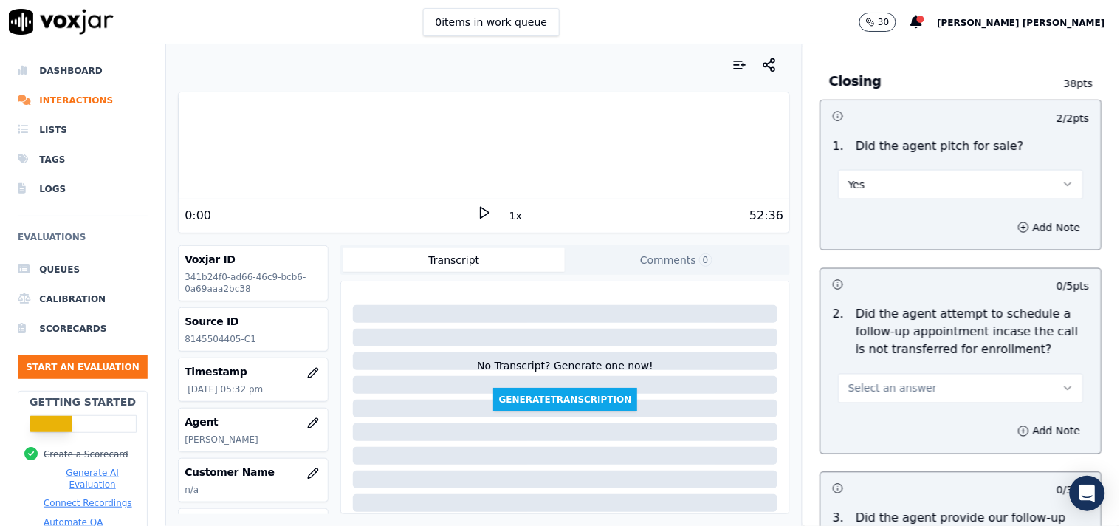
click at [894, 374] on button "Select an answer" at bounding box center [961, 389] width 245 height 30
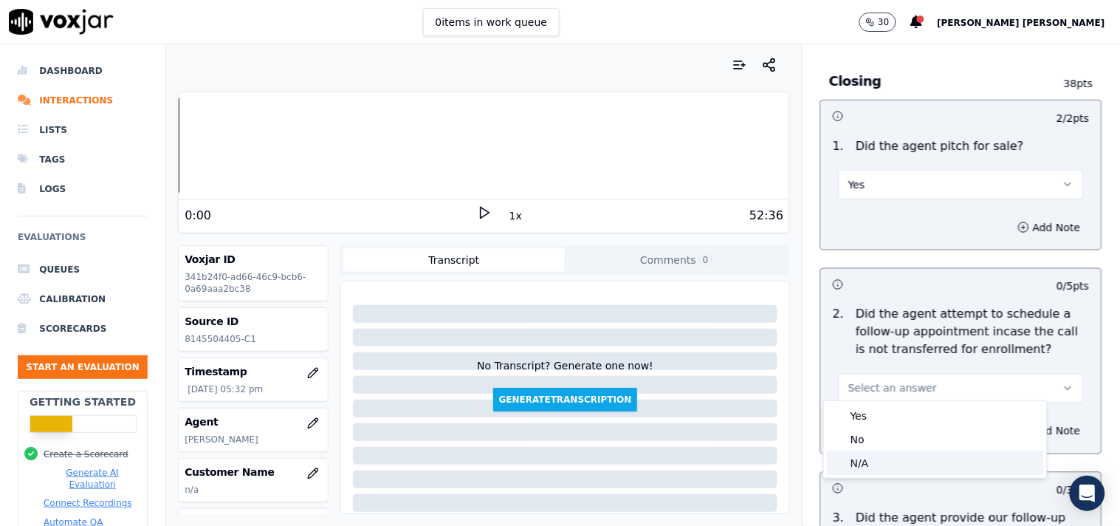
drag, startPoint x: 890, startPoint y: 432, endPoint x: 889, endPoint y: 468, distance: 36.2
click at [889, 468] on div "Yes No N/A" at bounding box center [935, 439] width 223 height 77
click at [890, 467] on div "N/A" at bounding box center [935, 463] width 217 height 24
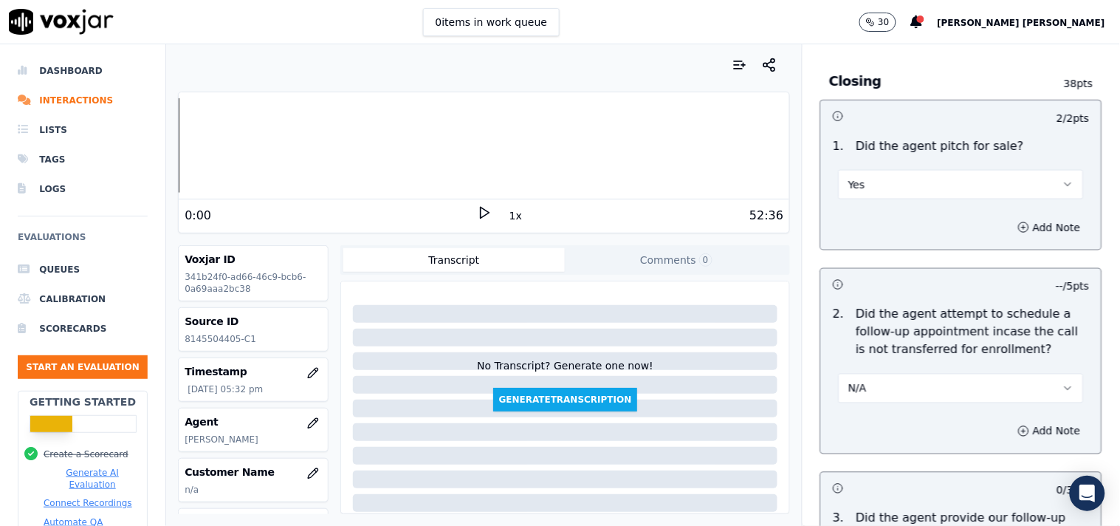
scroll to position [3691, 0]
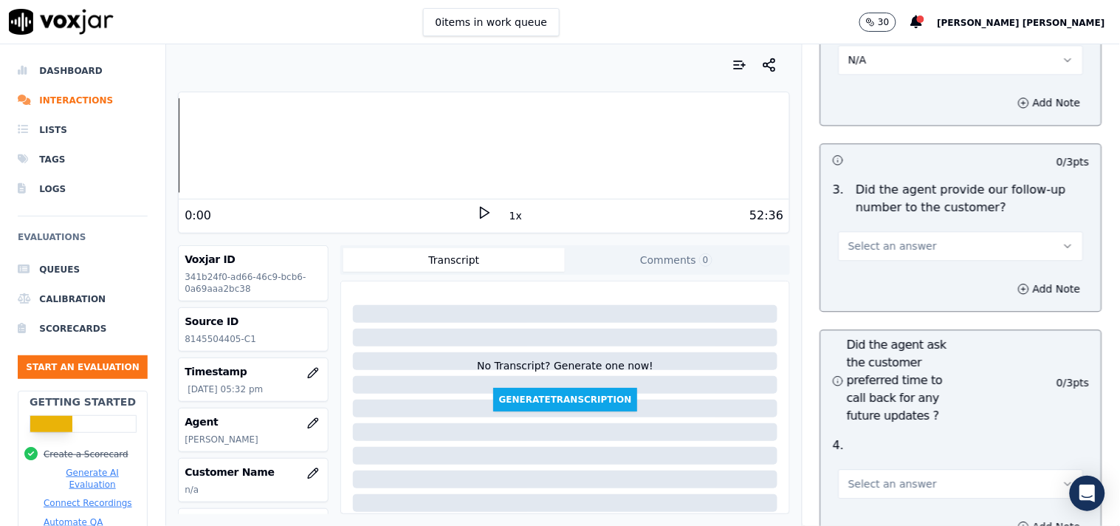
click at [937, 244] on button "Select an answer" at bounding box center [961, 246] width 245 height 30
click at [921, 270] on div "Yes" at bounding box center [935, 273] width 217 height 24
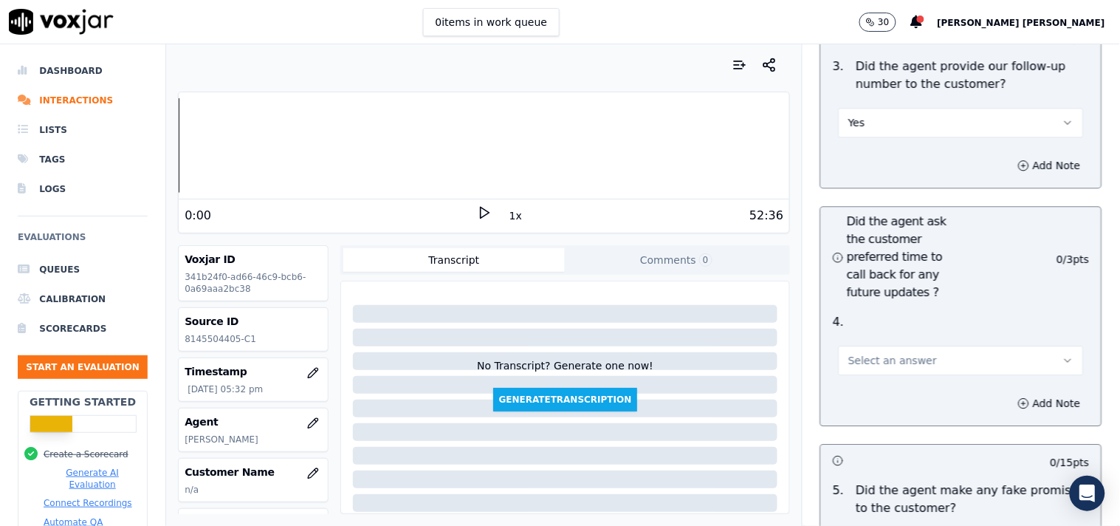
scroll to position [4019, 0]
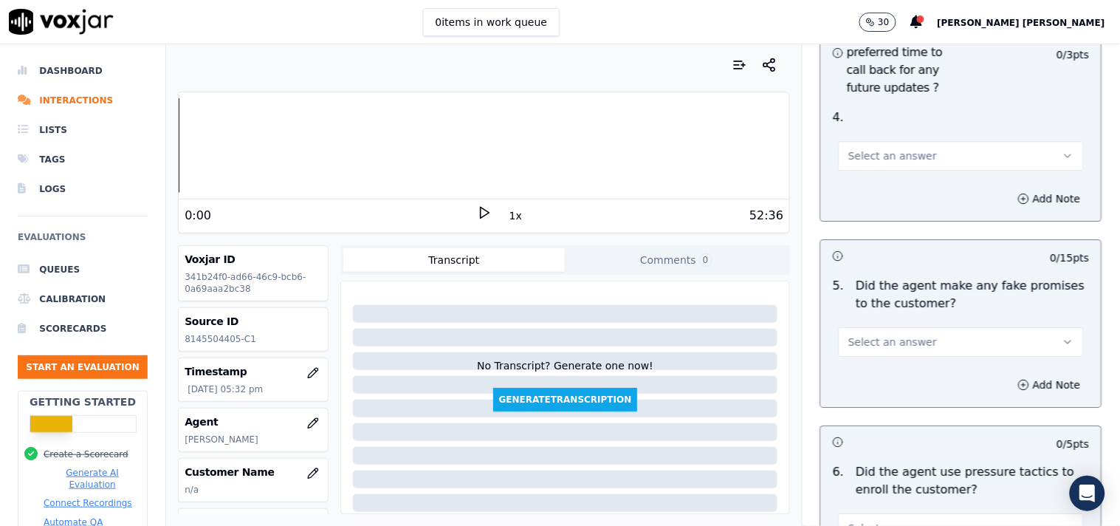
click at [887, 151] on span "Select an answer" at bounding box center [892, 155] width 89 height 15
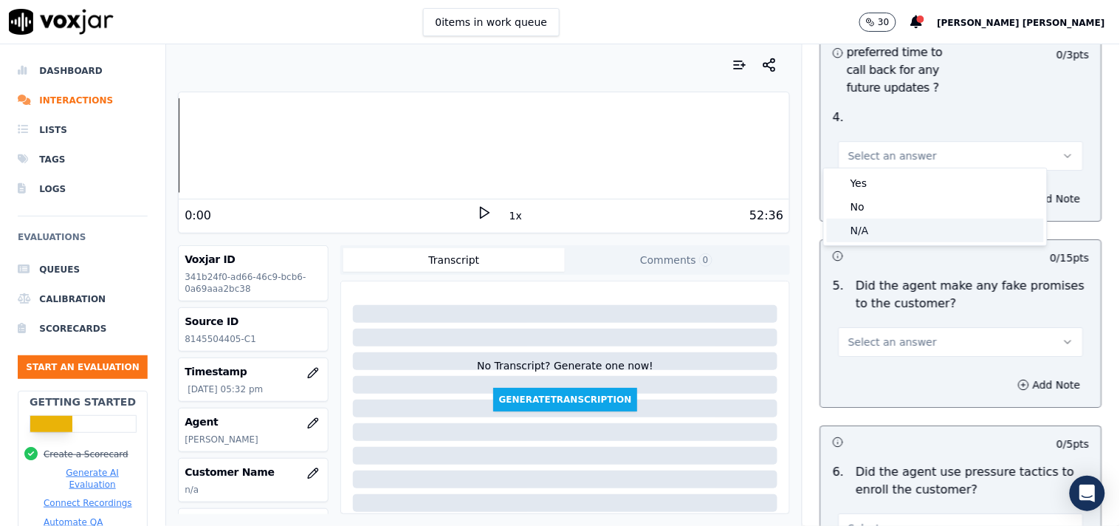
click at [883, 225] on div "N/A" at bounding box center [935, 231] width 217 height 24
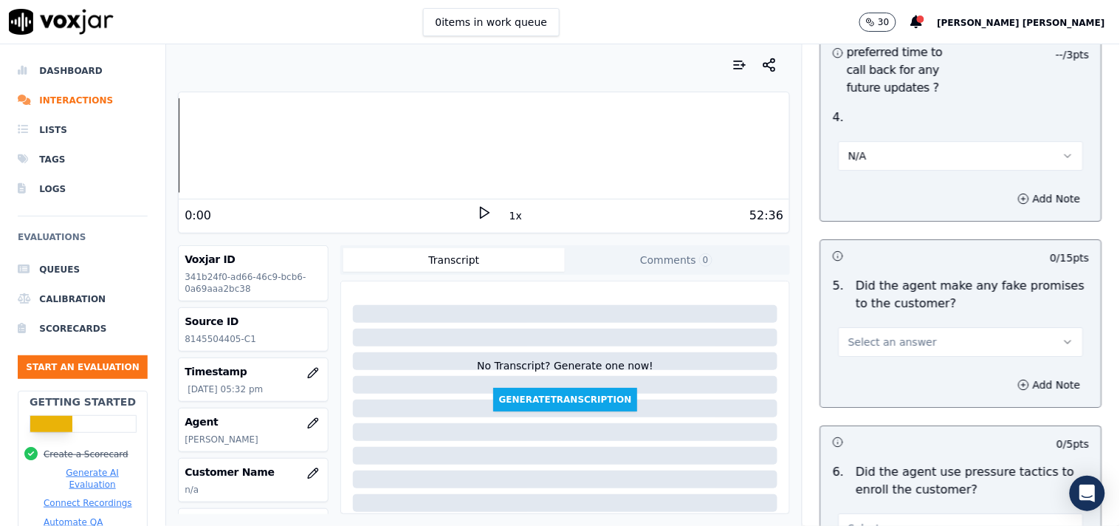
click at [904, 345] on button "Select an answer" at bounding box center [961, 342] width 245 height 30
click at [881, 393] on div "No" at bounding box center [935, 393] width 217 height 24
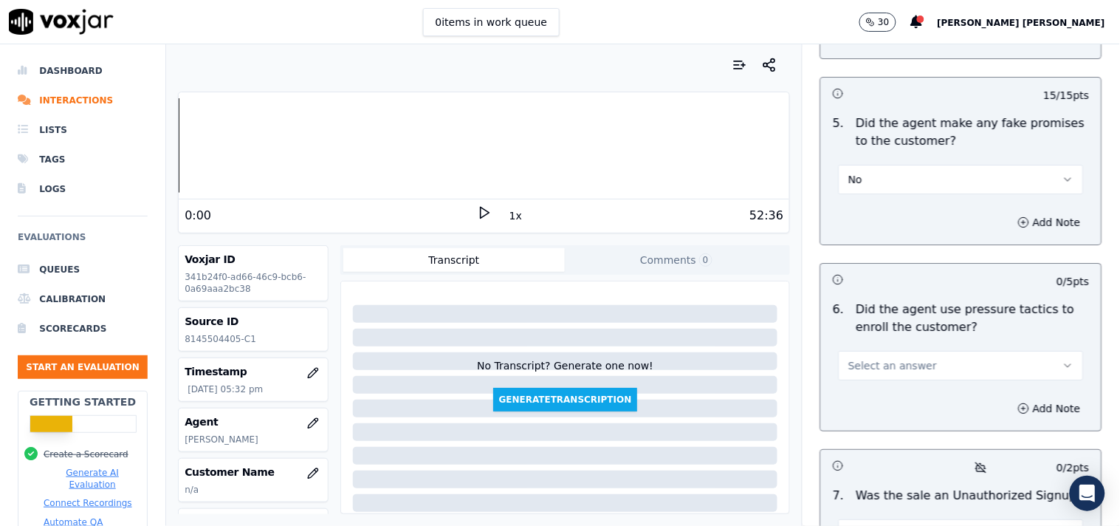
scroll to position [4183, 0]
click at [923, 358] on button "Select an answer" at bounding box center [961, 364] width 245 height 30
click at [895, 408] on div "No" at bounding box center [935, 415] width 217 height 24
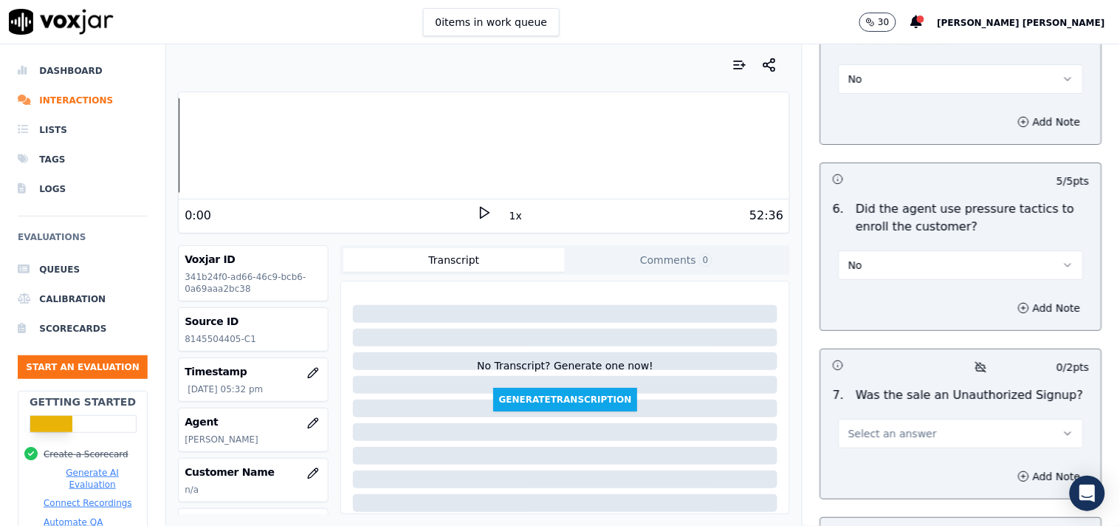
scroll to position [4429, 0]
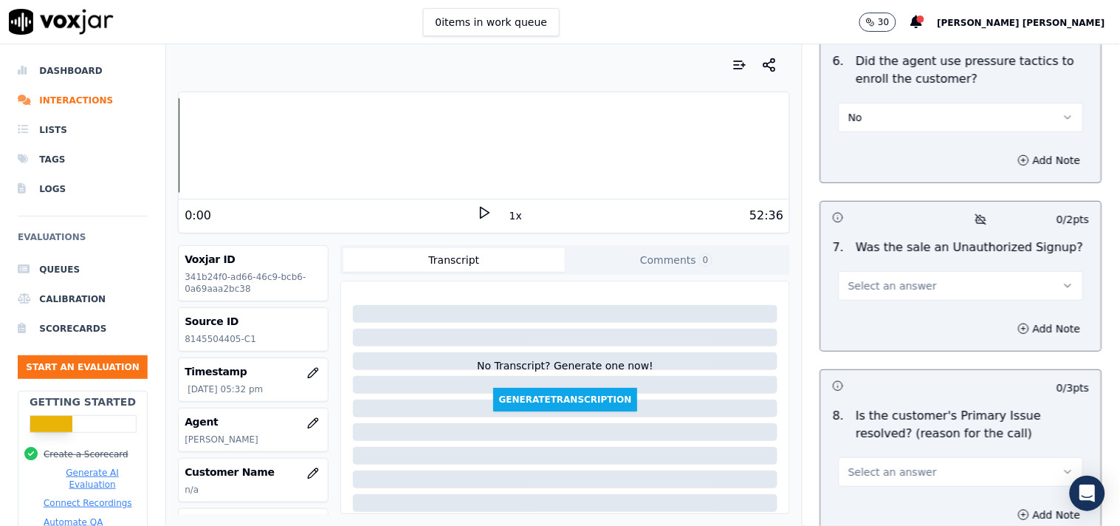
click at [932, 271] on button "Select an answer" at bounding box center [961, 286] width 245 height 30
click at [893, 340] on div "No" at bounding box center [935, 338] width 217 height 24
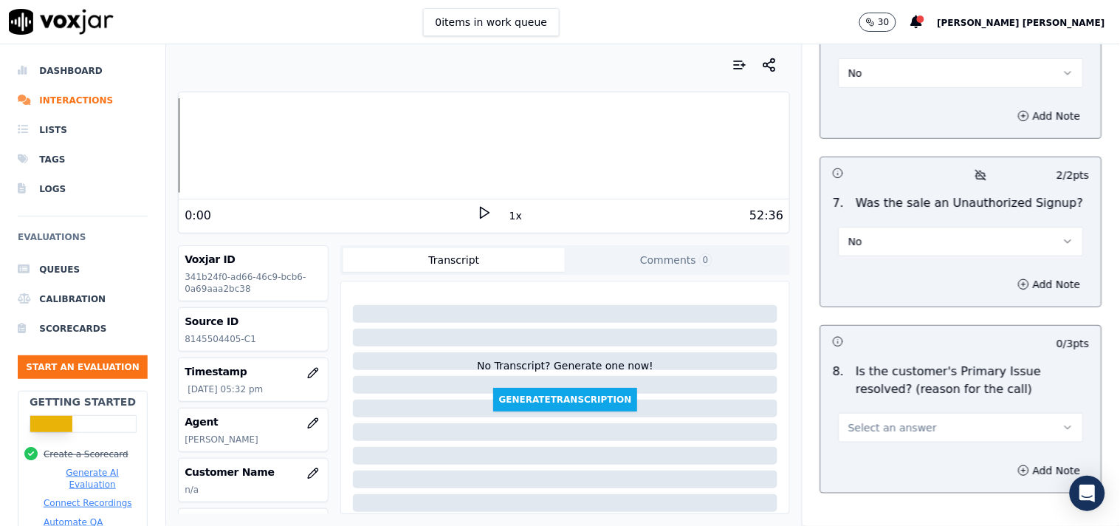
scroll to position [4561, 0]
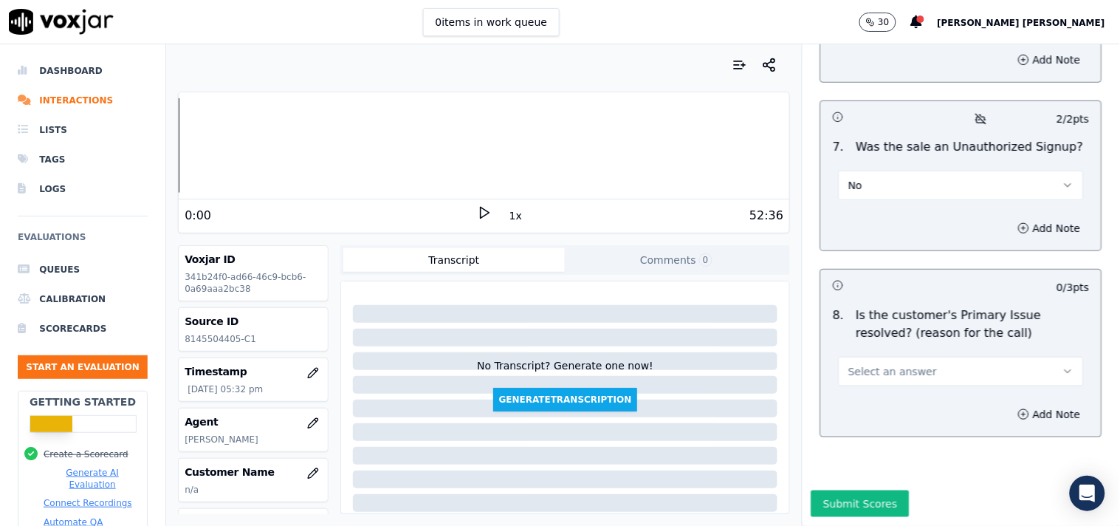
click at [864, 364] on span "Select an answer" at bounding box center [892, 371] width 89 height 15
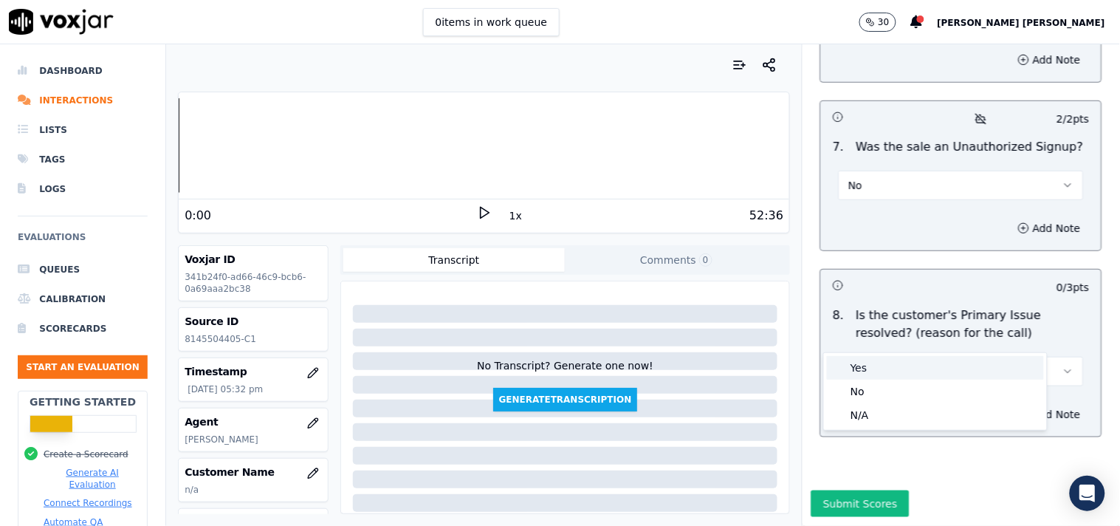
click at [859, 363] on div "Yes" at bounding box center [935, 368] width 217 height 24
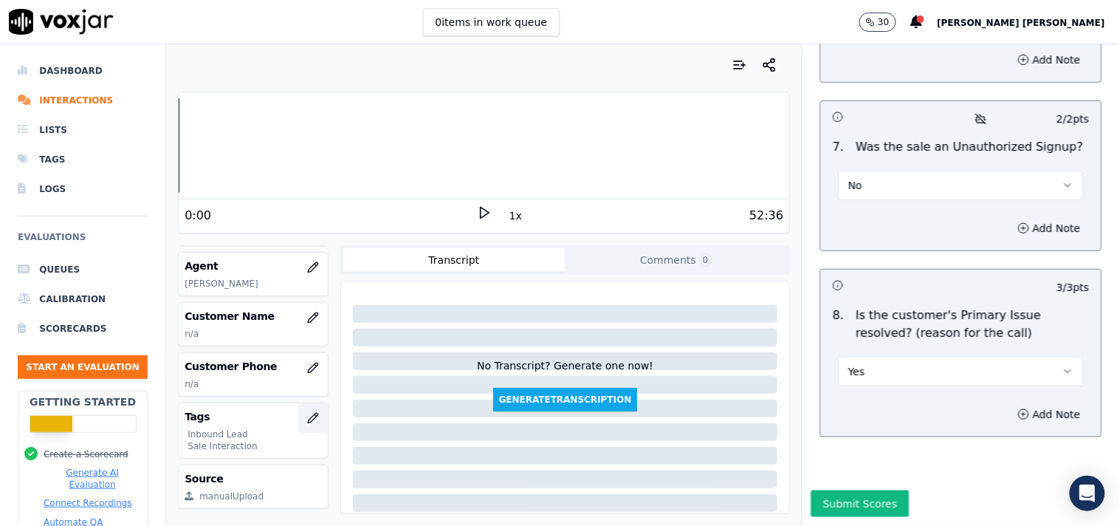
scroll to position [164, 0]
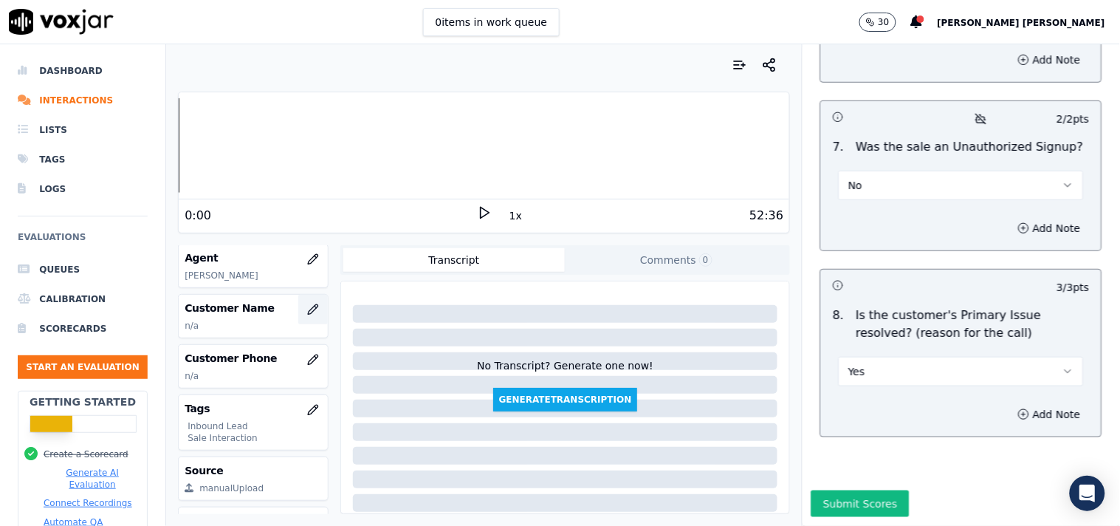
click at [308, 312] on icon "button" at bounding box center [313, 309] width 10 height 10
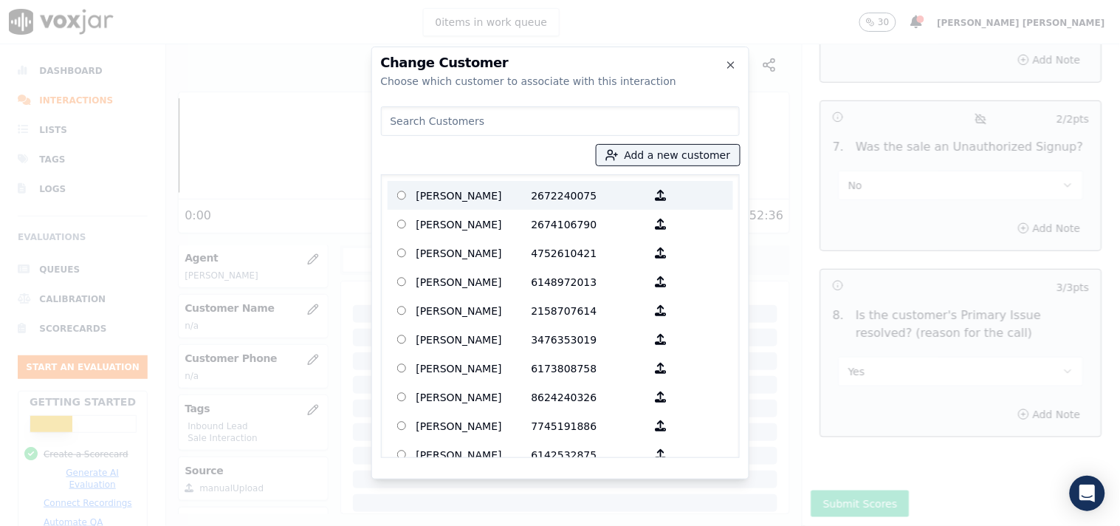
paste input "[PERSON_NAME]"
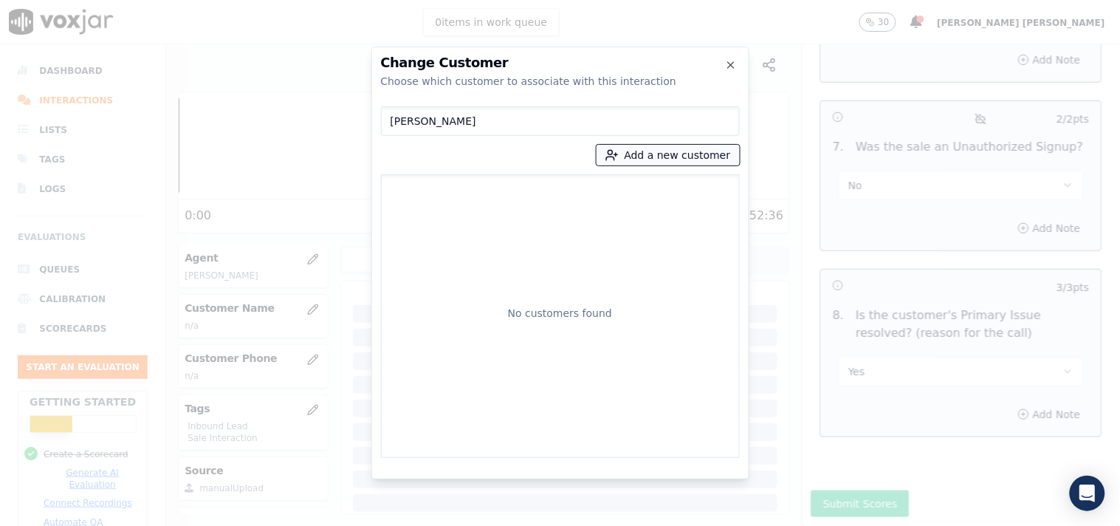
type input "[PERSON_NAME]"
click at [637, 162] on button "Add a new customer" at bounding box center [667, 155] width 143 height 21
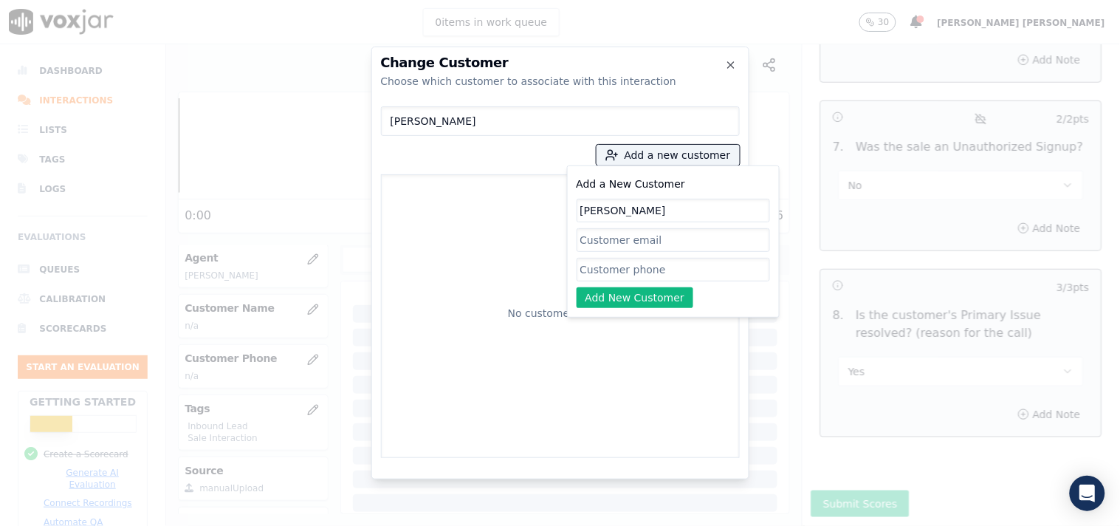
type input "[PERSON_NAME]"
click at [615, 278] on input "Add a New Customer" at bounding box center [673, 270] width 193 height 24
paste input "8145504405"
type input "8145504405"
click at [632, 301] on button "Add New Customer" at bounding box center [635, 297] width 117 height 21
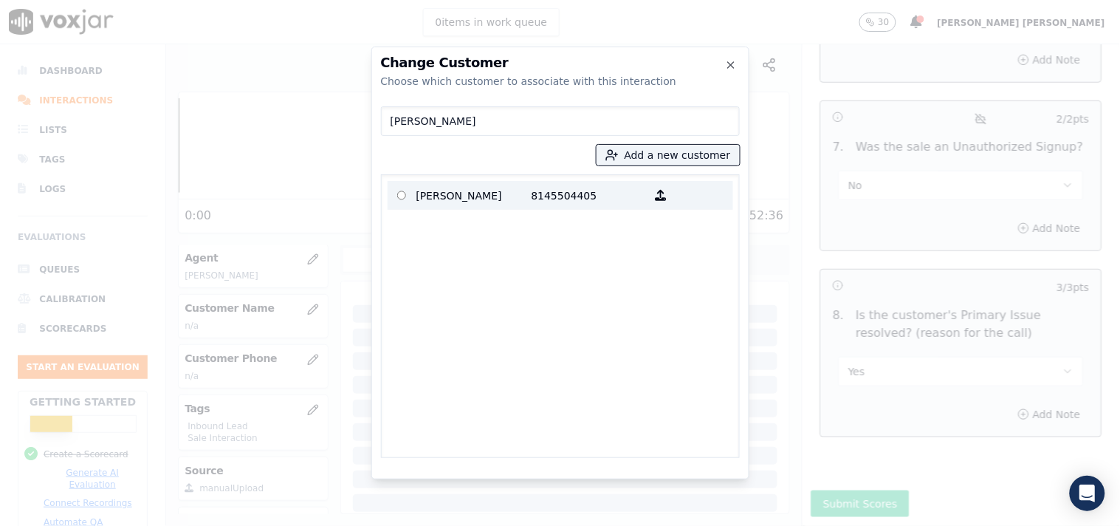
click at [492, 196] on p "[PERSON_NAME]" at bounding box center [473, 195] width 115 height 23
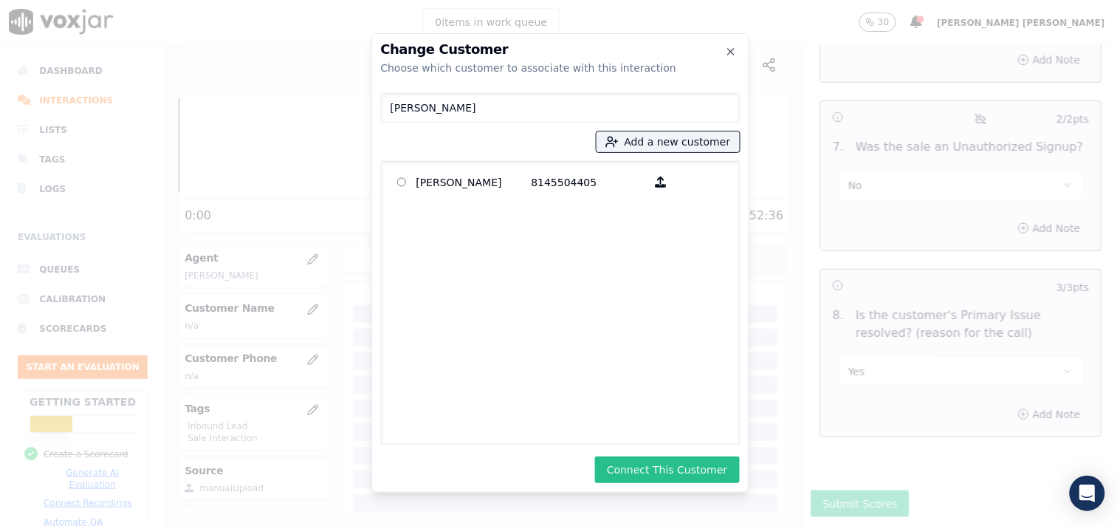
click at [683, 478] on button "Connect This Customer" at bounding box center [667, 469] width 144 height 27
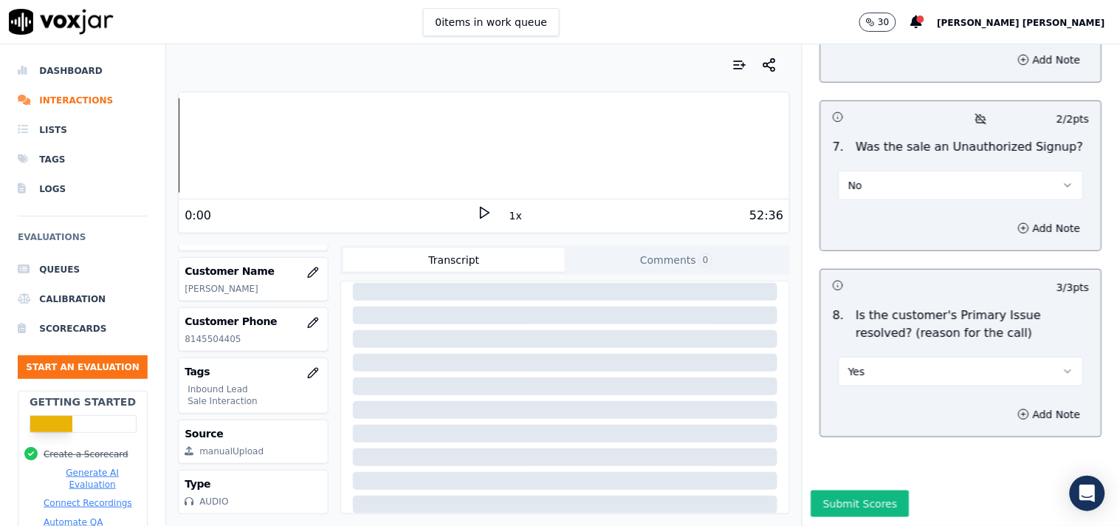
scroll to position [247, 0]
click at [829, 490] on div "Submit Scores" at bounding box center [960, 507] width 317 height 35
click at [830, 490] on button "Submit Scores" at bounding box center [860, 503] width 98 height 27
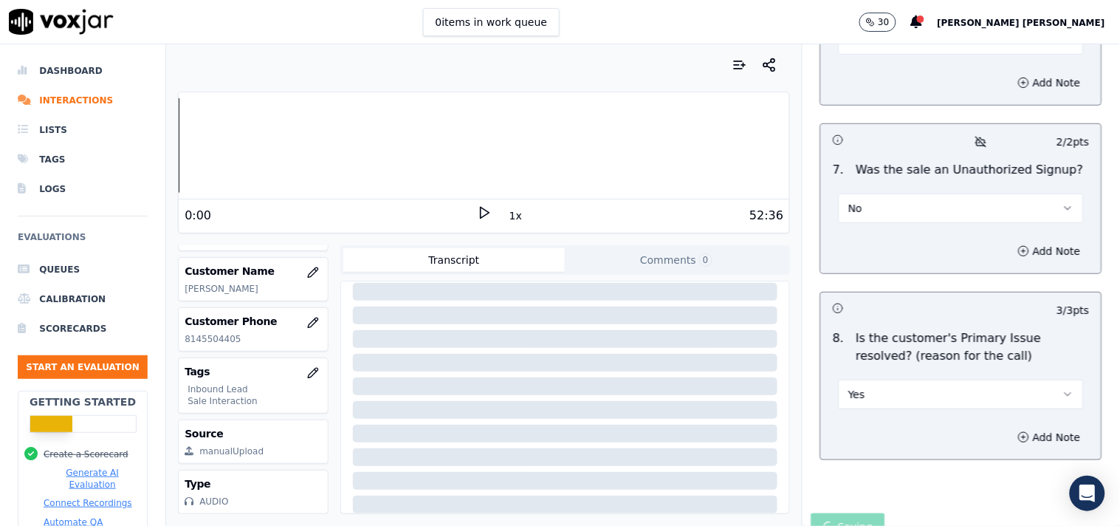
scroll to position [4479, 0]
